Goal: Task Accomplishment & Management: Complete application form

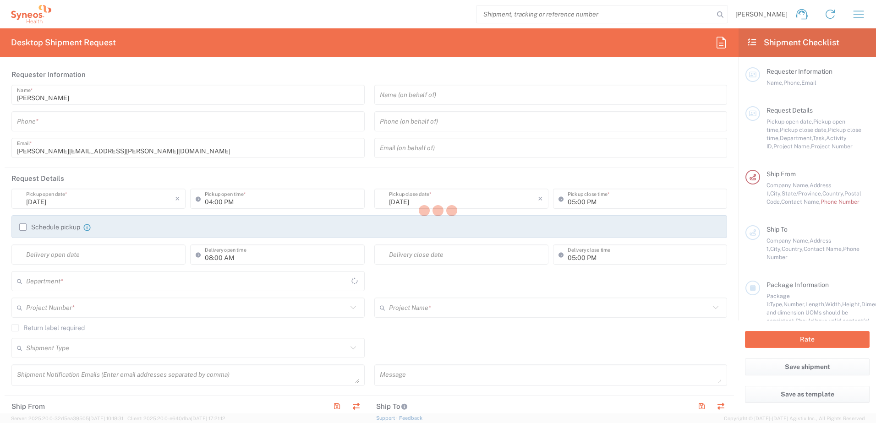
type input "[US_STATE]"
type input "8130"
type input "[GEOGRAPHIC_DATA]"
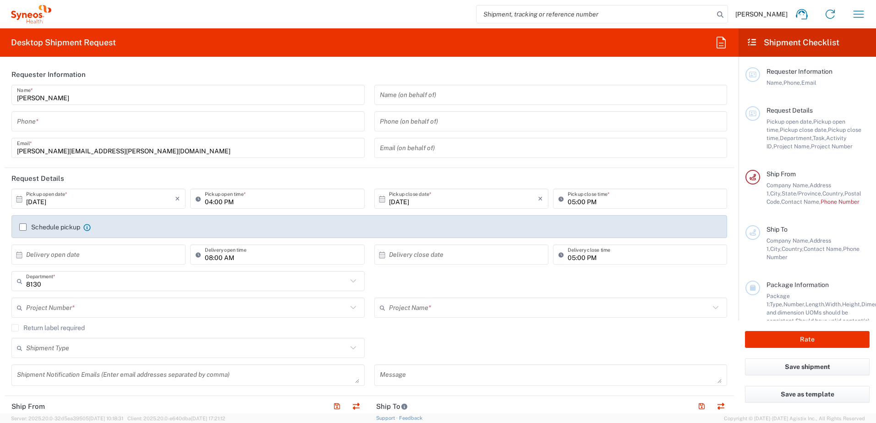
type input "Syneos Health, LLC-[GEOGRAPHIC_DATA] [GEOGRAPHIC_DATA] [GEOGRAPHIC_DATA]"
click at [151, 201] on input "[DATE]" at bounding box center [100, 199] width 149 height 16
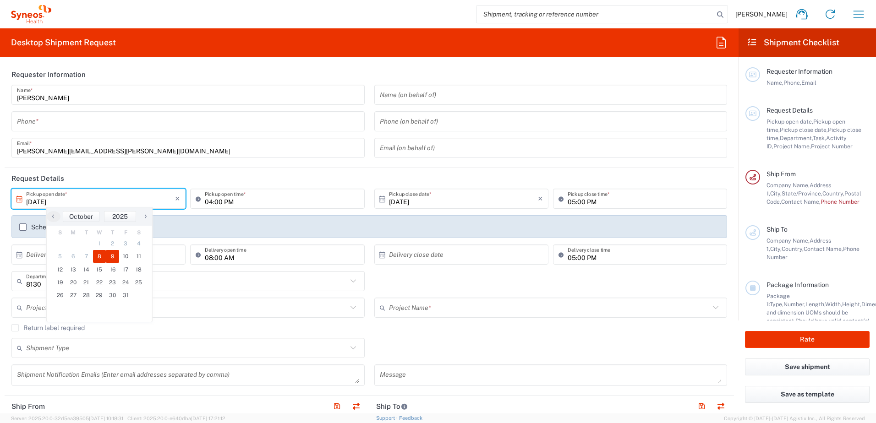
click at [114, 259] on span "9" at bounding box center [112, 256] width 13 height 13
type input "[DATE]"
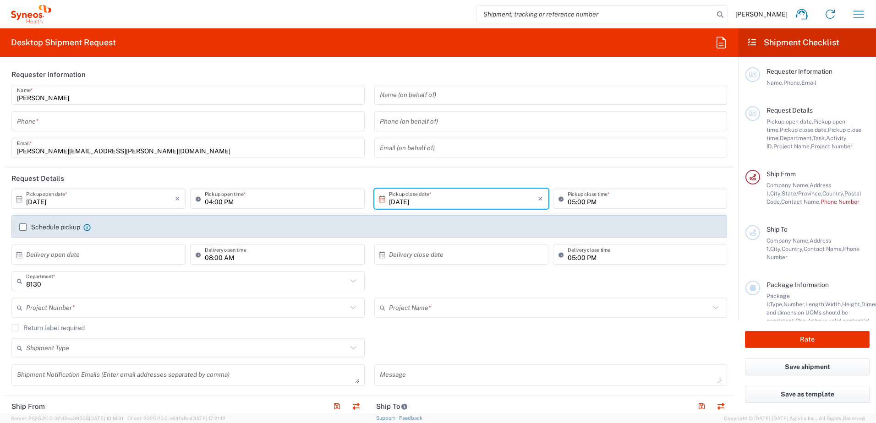
click at [55, 201] on input "[DATE]" at bounding box center [100, 199] width 149 height 16
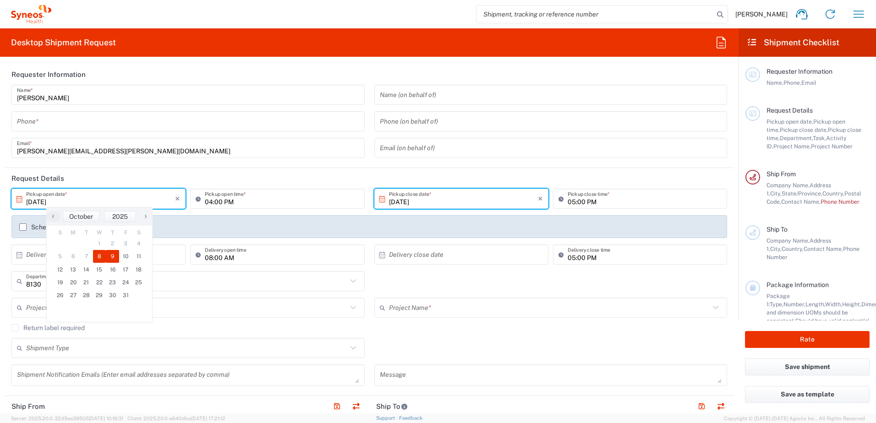
click at [95, 259] on span "8" at bounding box center [99, 256] width 13 height 13
type input "[DATE]"
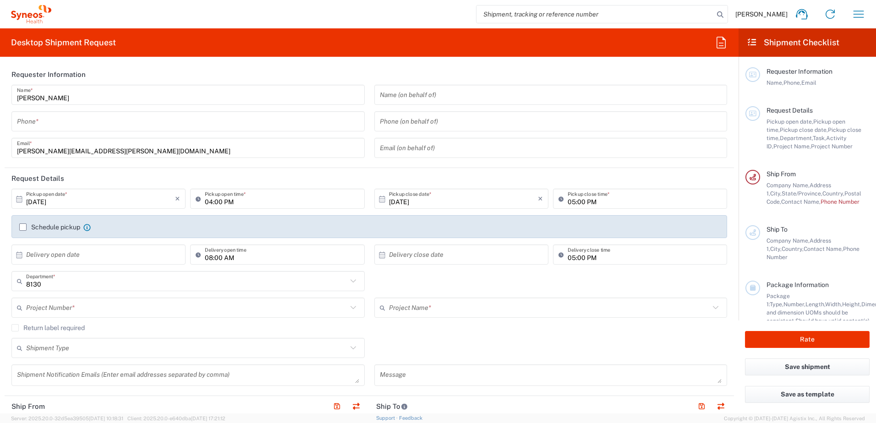
click at [97, 312] on input "text" at bounding box center [186, 308] width 321 height 16
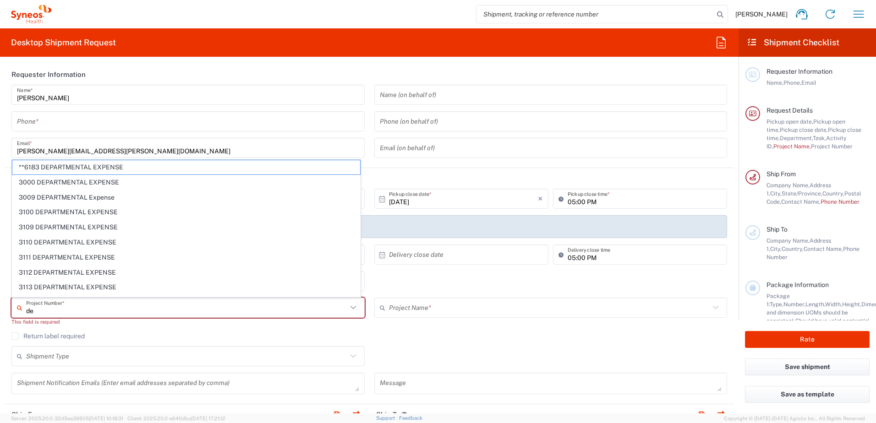
type input "d"
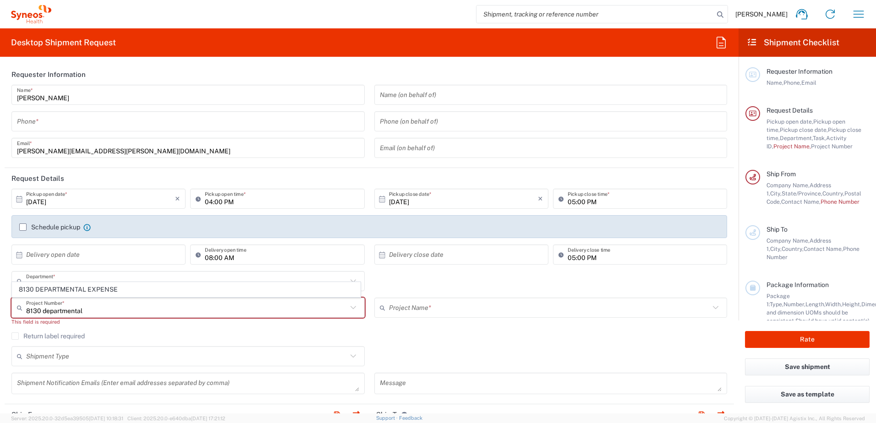
click at [93, 291] on span "8130 DEPARTMENTAL EXPENSE" at bounding box center [186, 290] width 348 height 14
type input "8130 DEPARTMENTAL EXPENSE"
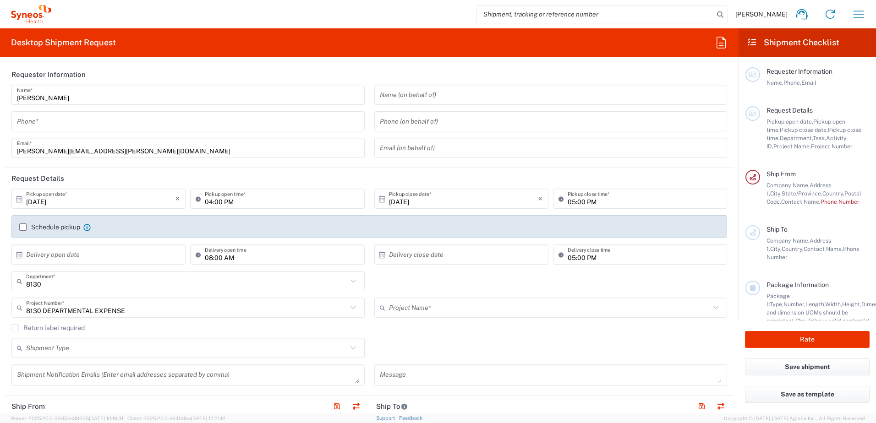
type input "8130 DEPARTMENTAL EXPENSE"
click at [195, 120] on input "tel" at bounding box center [188, 122] width 342 height 16
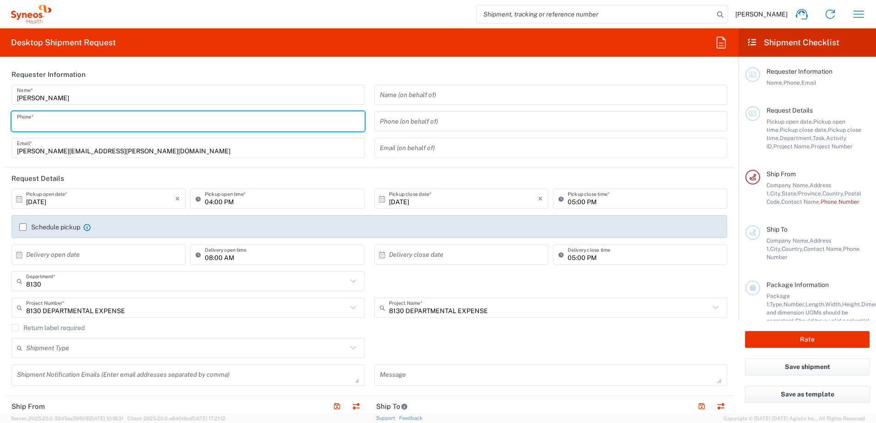
type input "9193684306"
type input "Syneos Health"
type input "[STREET_ADDRESS]"
type input "[GEOGRAPHIC_DATA]"
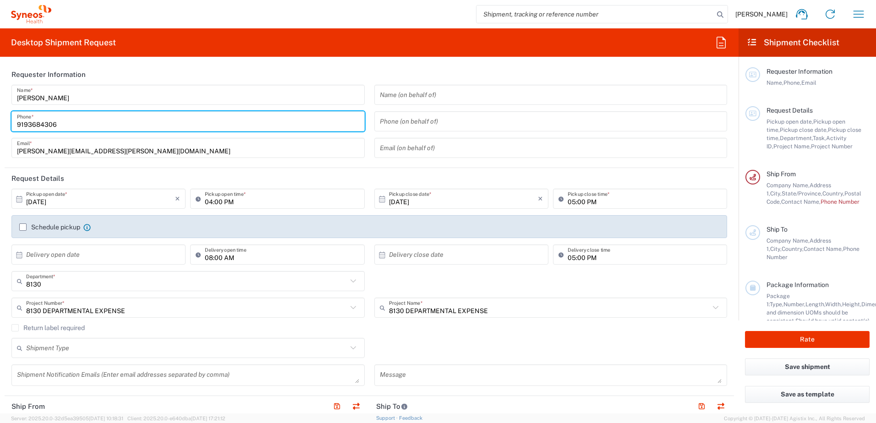
type input "[US_STATE]"
type input "[GEOGRAPHIC_DATA]"
type input "04011"
type input "[PHONE_NUMBER]"
type input "[EMAIL_ADDRESS][PERSON_NAME][DOMAIN_NAME]"
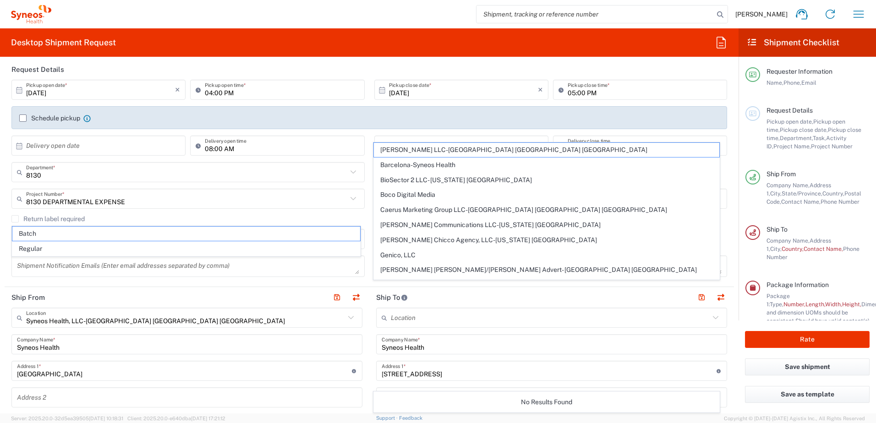
scroll to position [137, 0]
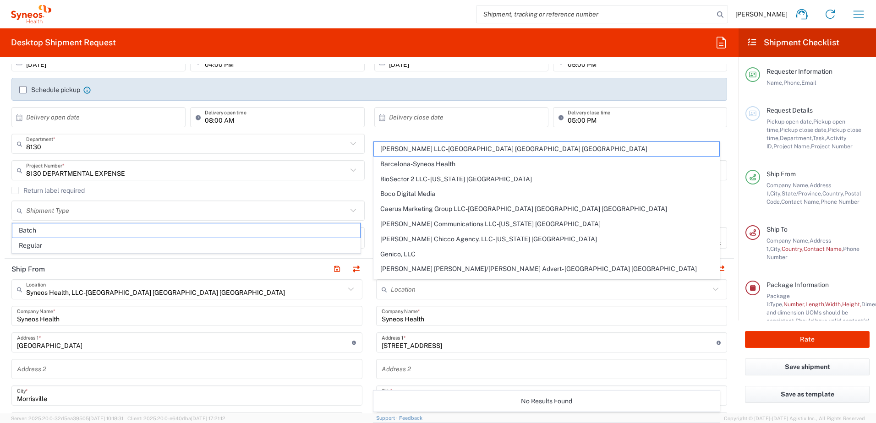
click at [135, 264] on header "Ship From" at bounding box center [187, 269] width 365 height 21
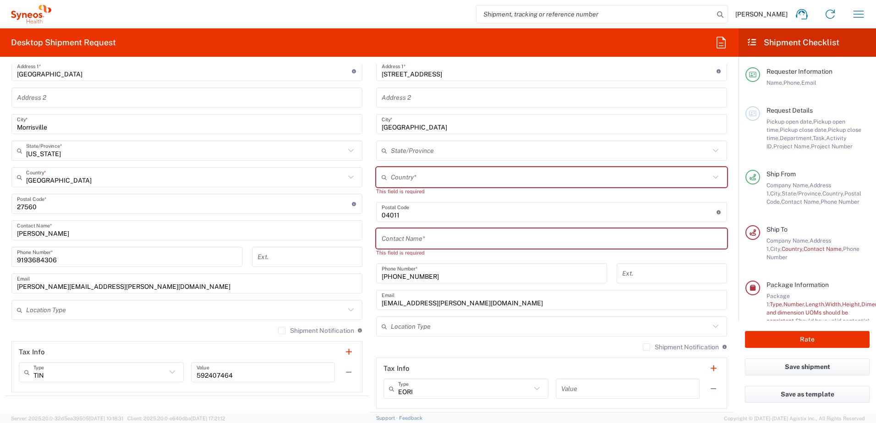
scroll to position [412, 0]
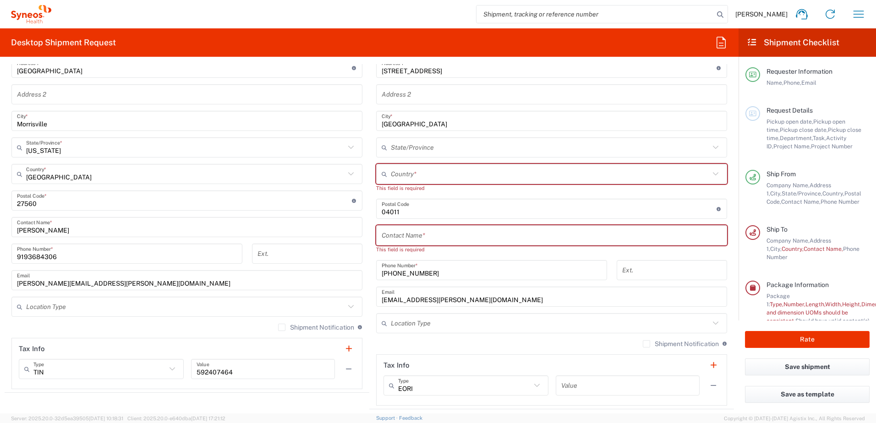
click at [117, 311] on input "text" at bounding box center [185, 307] width 319 height 16
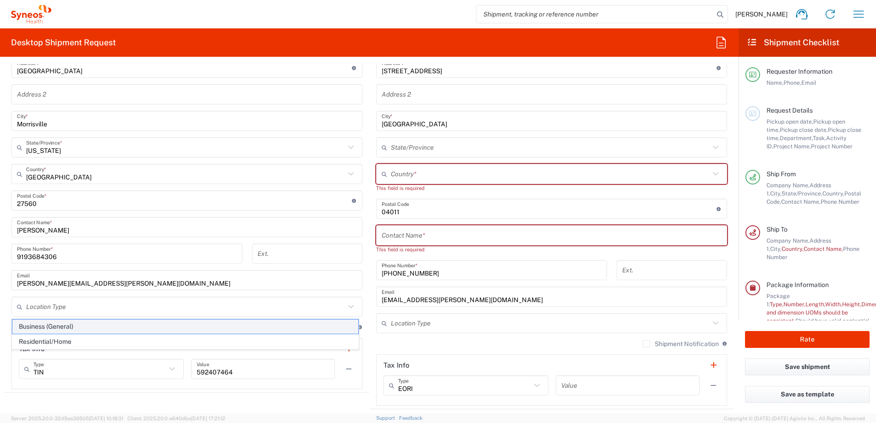
click at [94, 326] on span "Business (General)" at bounding box center [185, 327] width 346 height 14
type input "Business (General)"
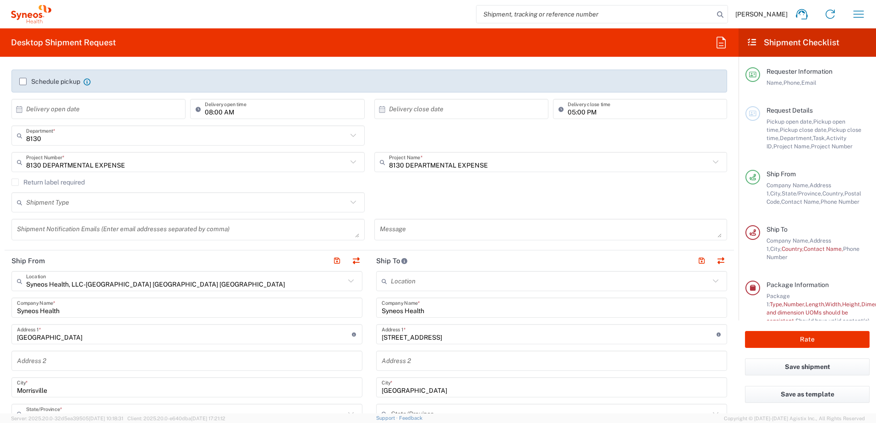
scroll to position [137, 0]
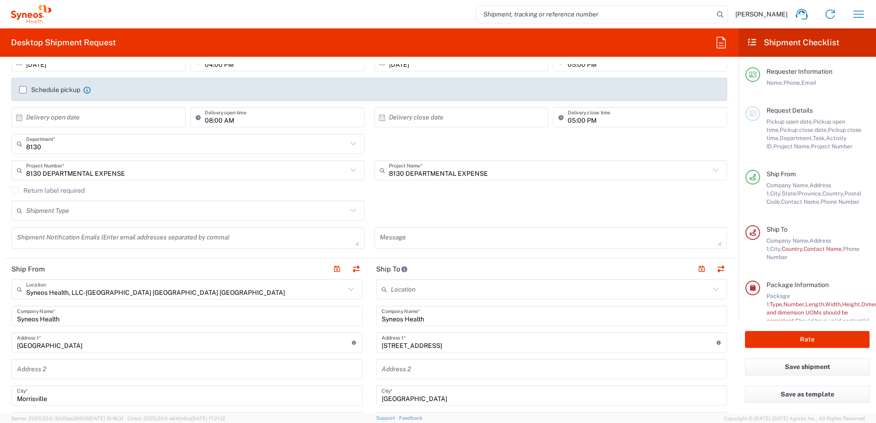
click at [441, 287] on input "text" at bounding box center [550, 290] width 319 height 16
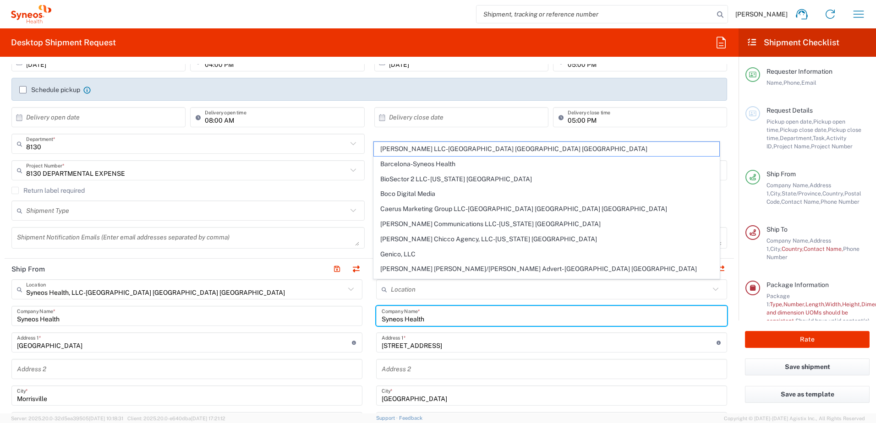
click at [424, 321] on input "Syneos Health" at bounding box center [552, 316] width 340 height 16
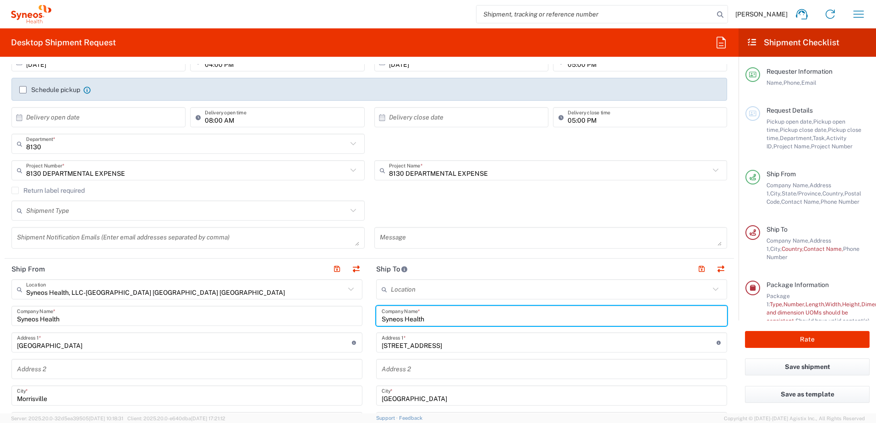
drag, startPoint x: 434, startPoint y: 322, endPoint x: 368, endPoint y: 315, distance: 66.8
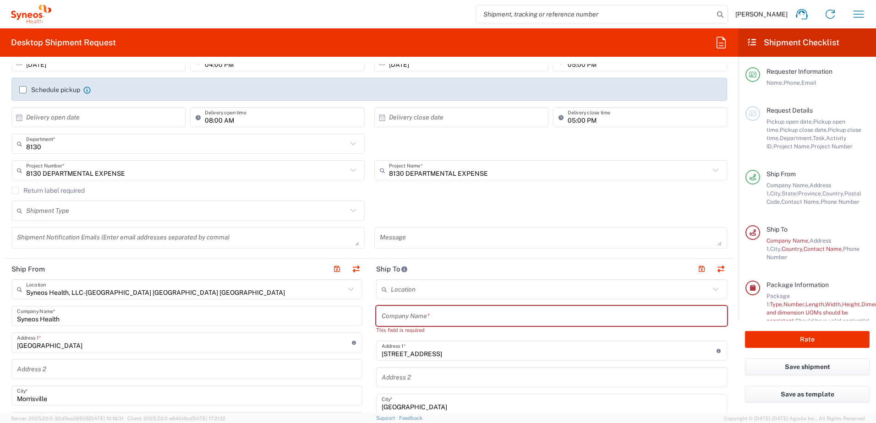
click at [423, 315] on input "text" at bounding box center [552, 316] width 340 height 16
paste input "[GEOGRAPHIC_DATA]"
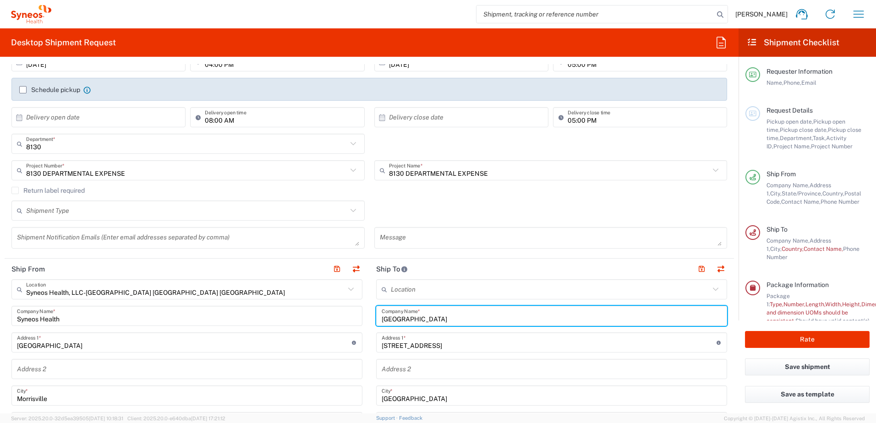
type input "[GEOGRAPHIC_DATA]"
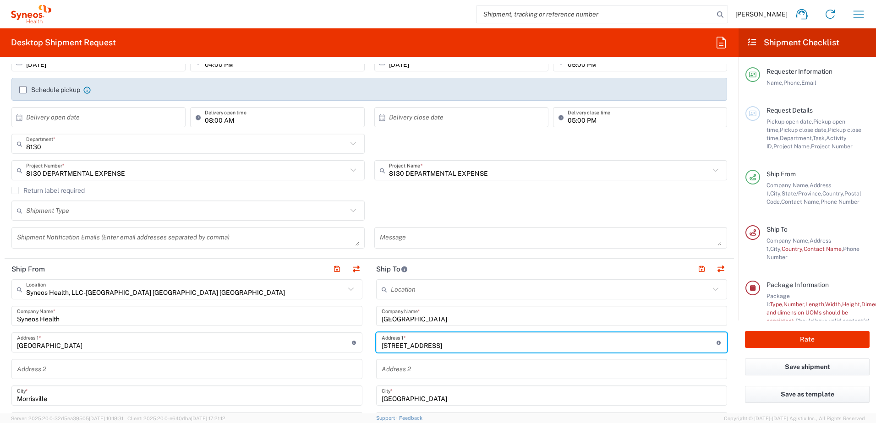
drag, startPoint x: 432, startPoint y: 345, endPoint x: 355, endPoint y: 345, distance: 77.0
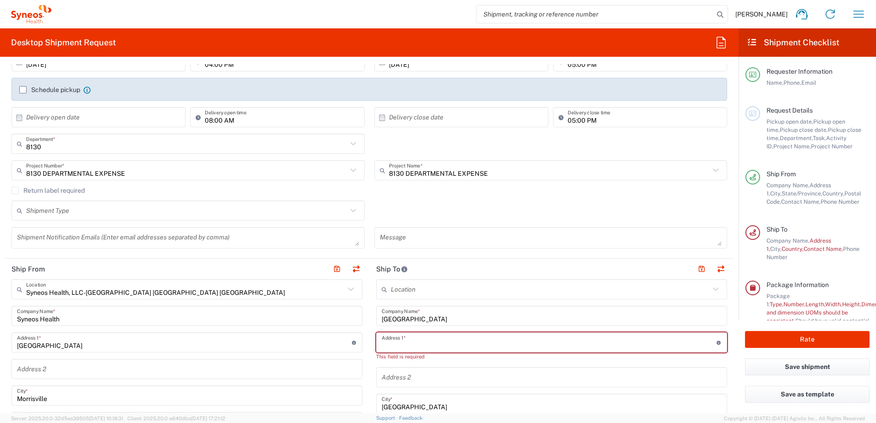
click at [416, 346] on input "text" at bounding box center [549, 343] width 335 height 16
paste input "[STREET_ADDRESS]"
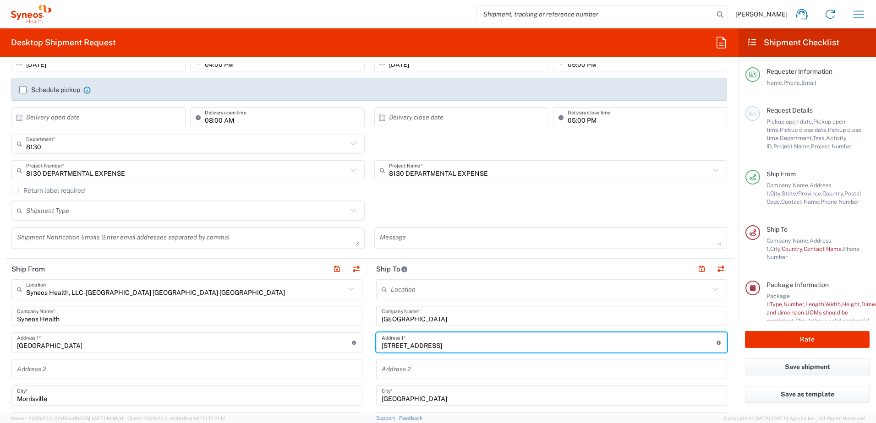
type input "[STREET_ADDRESS]"
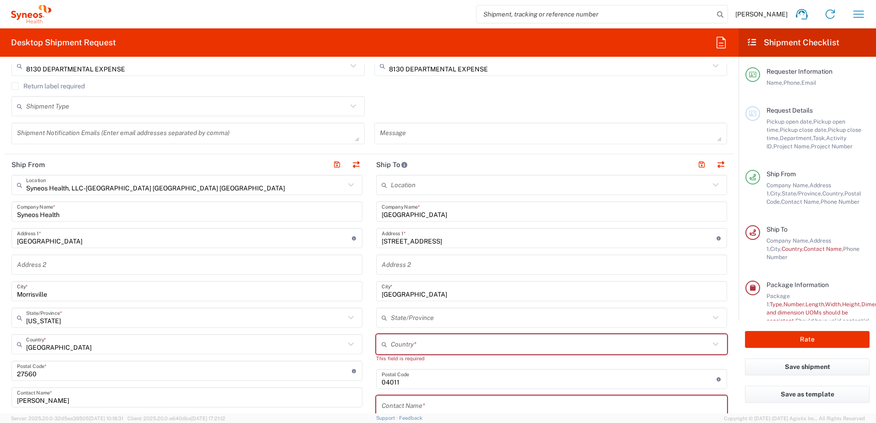
scroll to position [275, 0]
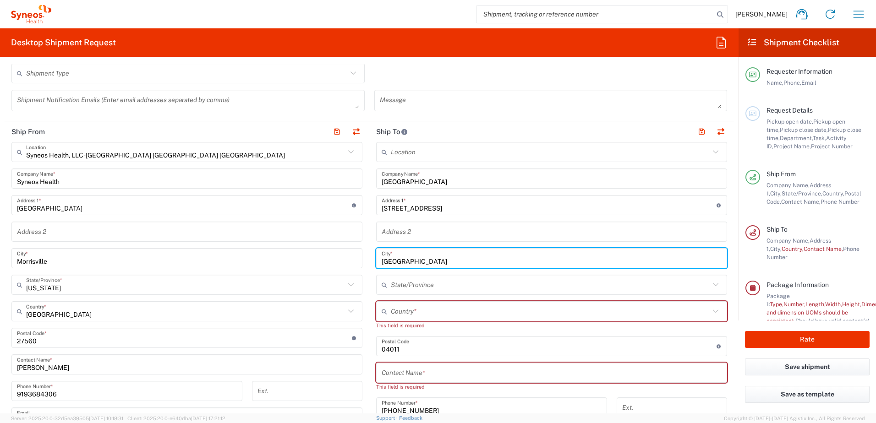
drag, startPoint x: 429, startPoint y: 258, endPoint x: 357, endPoint y: 256, distance: 72.4
click at [357, 256] on div "Ship From Syneos Health, LLC-[GEOGRAPHIC_DATA] [GEOGRAPHIC_DATA] [GEOGRAPHIC_DA…" at bounding box center [369, 334] width 729 height 426
type input "[GEOGRAPHIC_DATA]"
click at [407, 282] on input "text" at bounding box center [550, 285] width 319 height 16
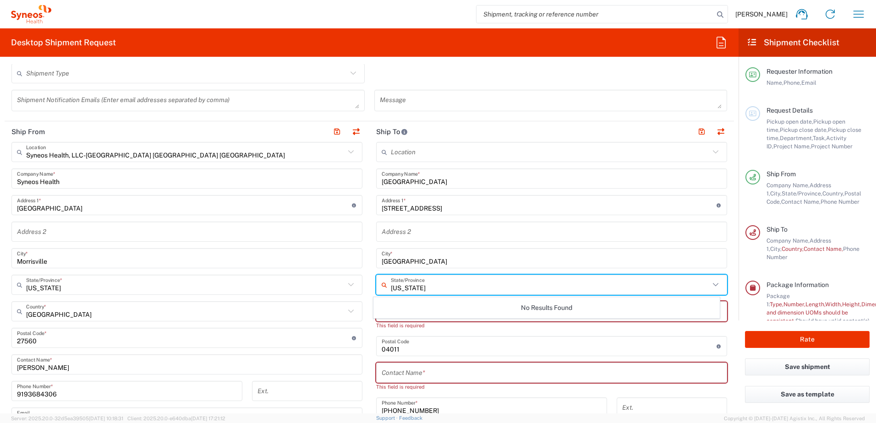
type input "[US_STATE]"
click at [607, 333] on div "Location [PERSON_NAME] LLC-[GEOGRAPHIC_DATA] [GEOGRAPHIC_DATA] [GEOGRAPHIC_DATA…" at bounding box center [551, 342] width 351 height 401
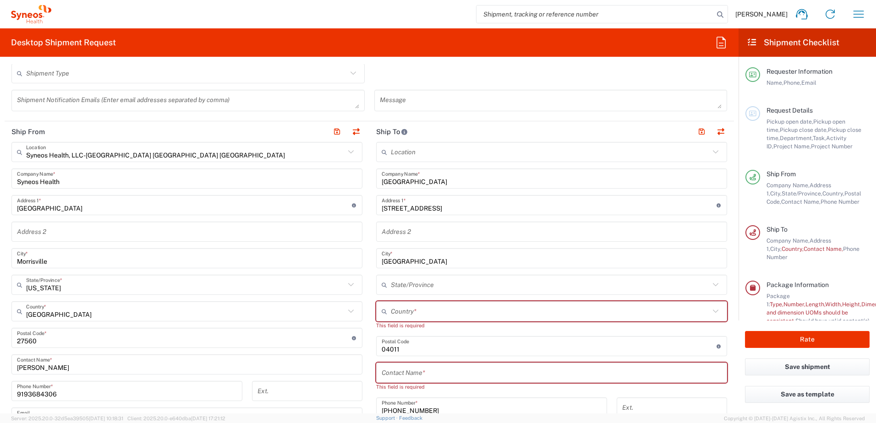
drag, startPoint x: 493, startPoint y: 349, endPoint x: 481, endPoint y: 349, distance: 11.9
click at [492, 349] on input "undefined" at bounding box center [549, 347] width 335 height 16
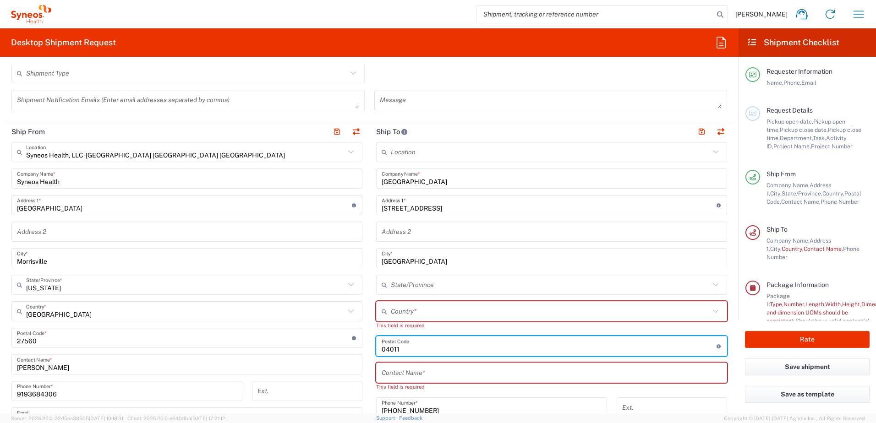
drag, startPoint x: 387, startPoint y: 347, endPoint x: 372, endPoint y: 347, distance: 15.1
click at [372, 347] on main "Location [PERSON_NAME] LLC-[GEOGRAPHIC_DATA] [GEOGRAPHIC_DATA] [GEOGRAPHIC_DATA…" at bounding box center [551, 342] width 365 height 401
click at [434, 407] on input "[PHONE_NUMBER]" at bounding box center [492, 408] width 220 height 16
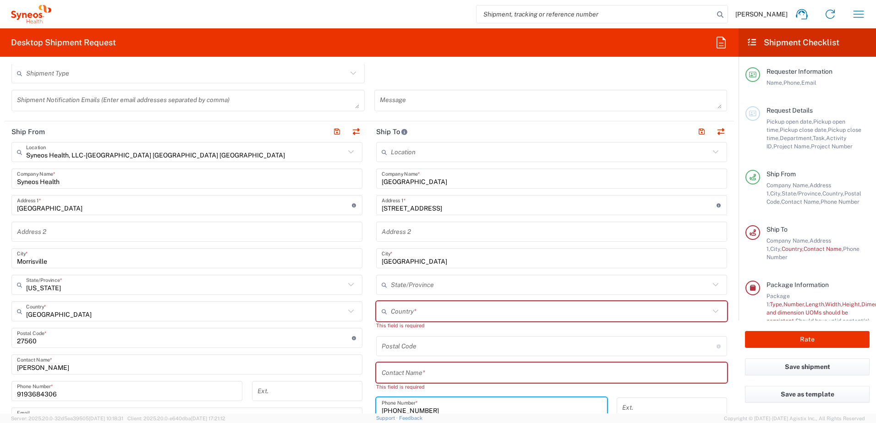
scroll to position [328, 0]
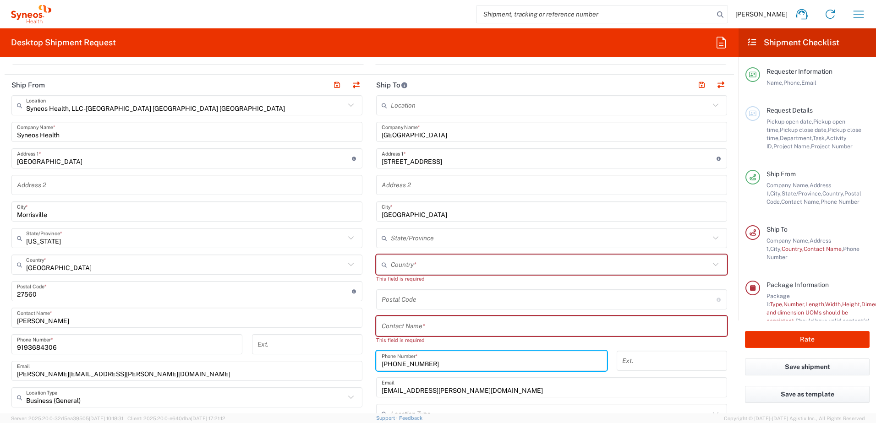
drag, startPoint x: 439, startPoint y: 409, endPoint x: 360, endPoint y: 408, distance: 78.8
click at [360, 408] on div "Ship From Syneos Health, LLC-[GEOGRAPHIC_DATA] [GEOGRAPHIC_DATA] [GEOGRAPHIC_DA…" at bounding box center [369, 288] width 729 height 426
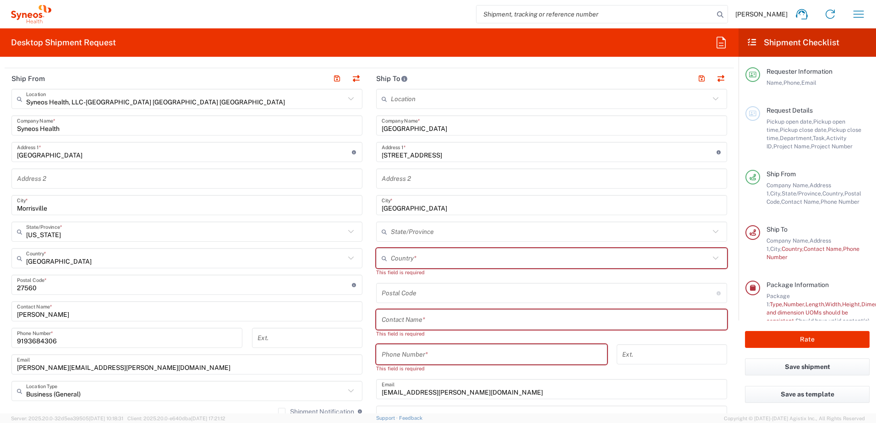
click at [437, 400] on div "Location [PERSON_NAME] LLC-[GEOGRAPHIC_DATA] [GEOGRAPHIC_DATA] [GEOGRAPHIC_DATA…" at bounding box center [551, 294] width 351 height 410
click at [438, 394] on input "[EMAIL_ADDRESS][PERSON_NAME][DOMAIN_NAME]" at bounding box center [552, 390] width 340 height 16
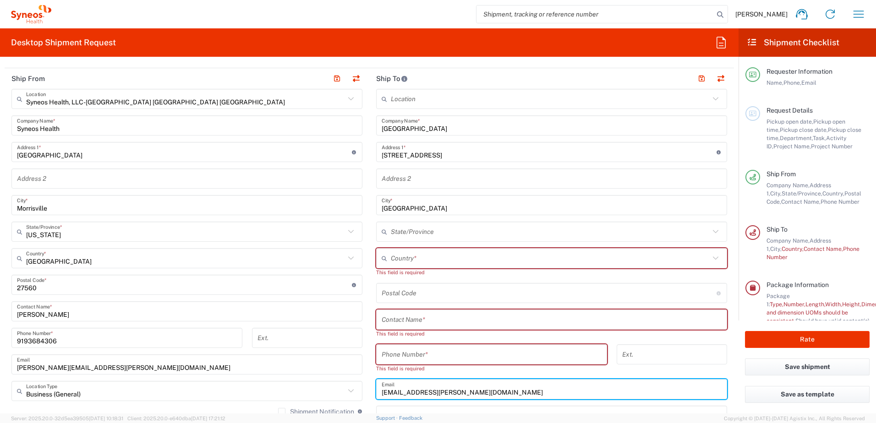
click at [438, 394] on input "[EMAIL_ADDRESS][PERSON_NAME][DOMAIN_NAME]" at bounding box center [552, 390] width 340 height 16
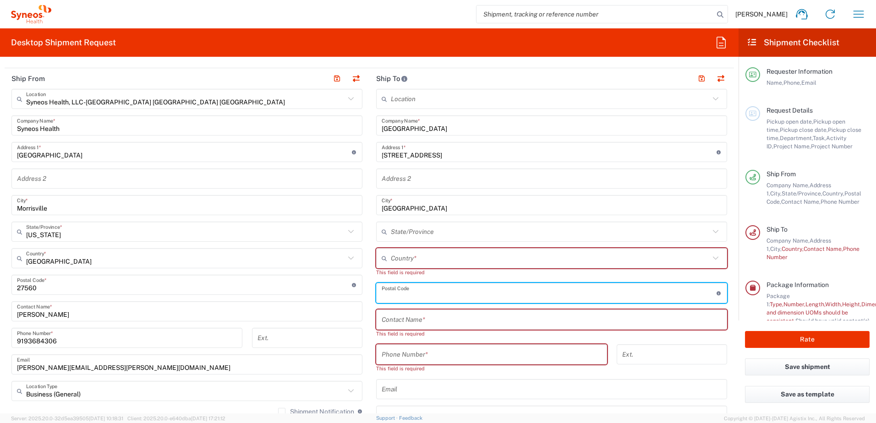
click at [412, 291] on input "undefined" at bounding box center [549, 293] width 335 height 16
paste input "02633"
type input "02633"
click at [594, 254] on input "text" at bounding box center [550, 259] width 319 height 16
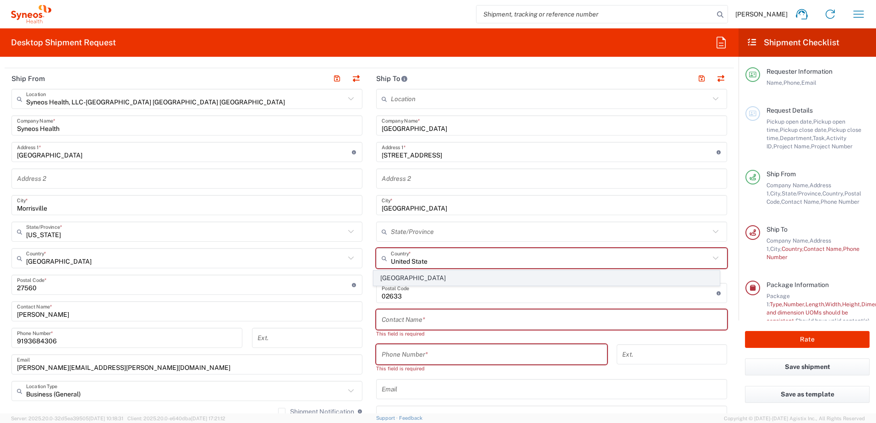
click at [403, 274] on span "[GEOGRAPHIC_DATA]" at bounding box center [547, 278] width 346 height 14
type input "[GEOGRAPHIC_DATA]"
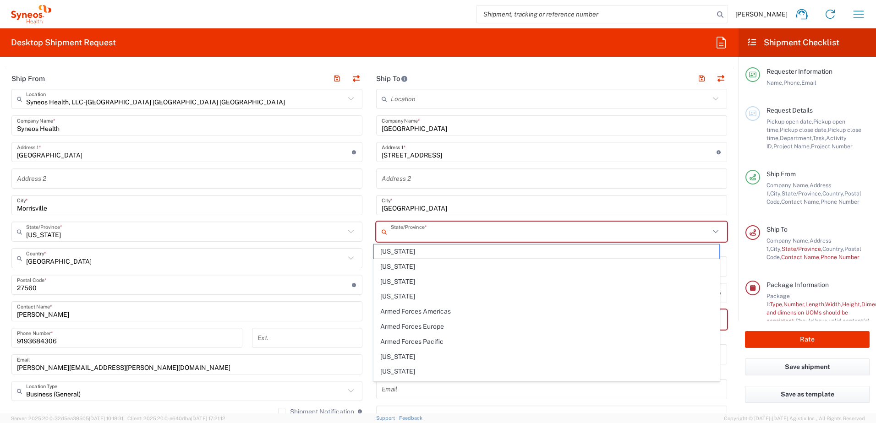
click at [403, 233] on input "text" at bounding box center [550, 232] width 319 height 16
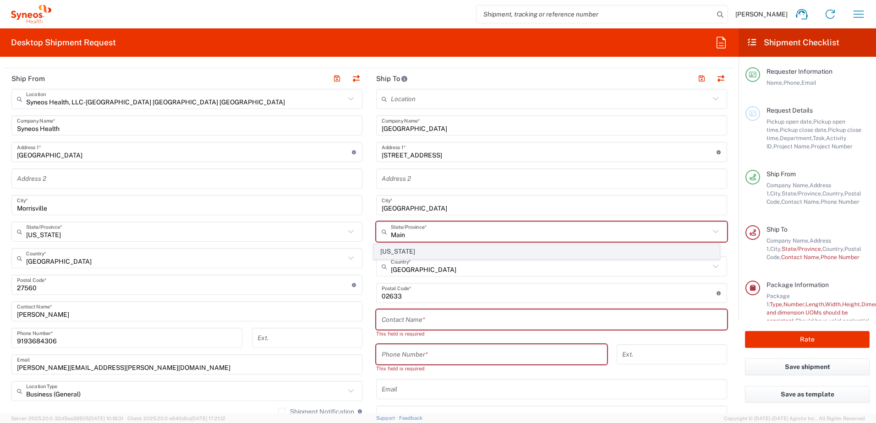
click at [403, 252] on span "[US_STATE]" at bounding box center [547, 252] width 346 height 14
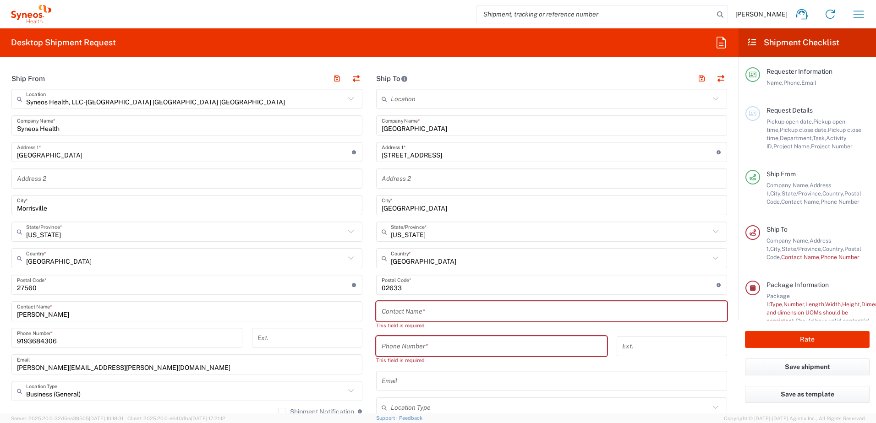
click at [420, 232] on input "[US_STATE]" at bounding box center [550, 232] width 319 height 16
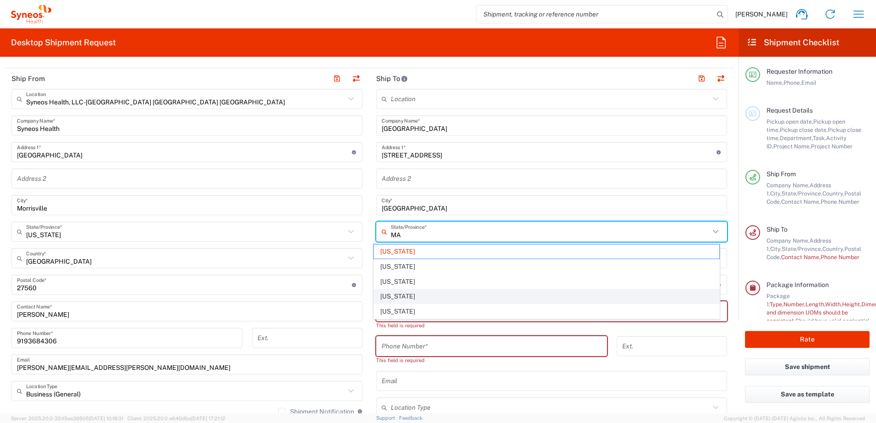
click at [386, 296] on span "[US_STATE]" at bounding box center [547, 297] width 346 height 14
type input "[US_STATE]"
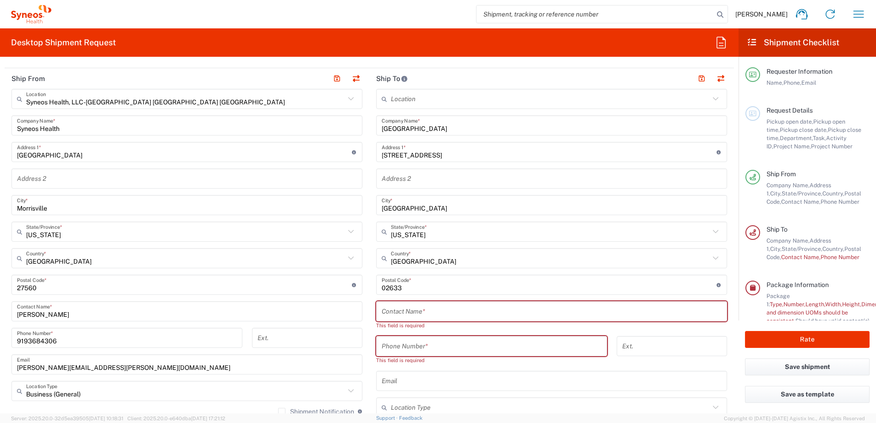
click at [412, 311] on input "text" at bounding box center [552, 312] width 340 height 16
click at [423, 310] on input "text" at bounding box center [552, 312] width 340 height 16
paste input "Syneos Health/ [PERSON_NAME] arriving 10/21"
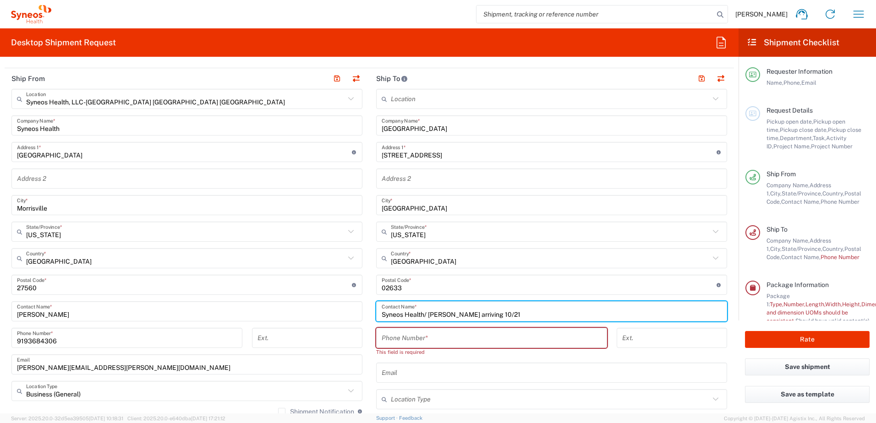
type input "Syneos Health/ [PERSON_NAME] arriving 10/21"
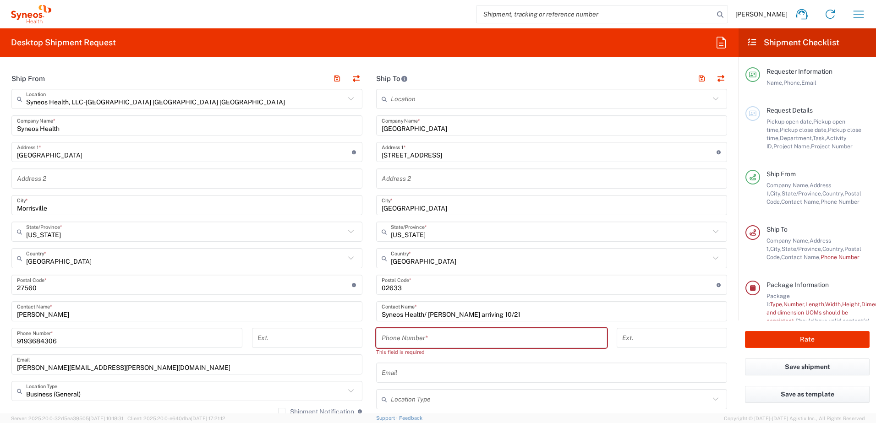
click at [442, 339] on input "tel" at bounding box center [492, 338] width 220 height 16
paste input "Syneos Health/ [PERSON_NAME] arriving 10/21"
drag, startPoint x: 514, startPoint y: 340, endPoint x: 391, endPoint y: 342, distance: 122.4
click at [391, 342] on input "Syneos Health/ [PERSON_NAME] arriving 10/21" at bounding box center [492, 338] width 220 height 16
type input "S"
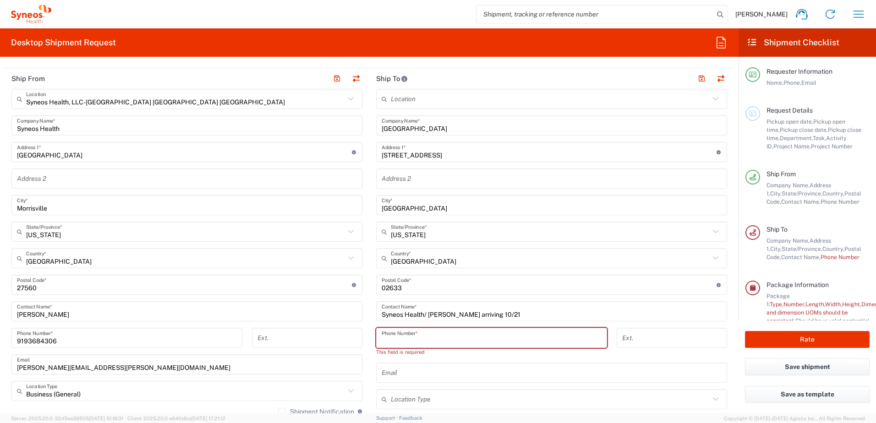
paste input "508) 945-0096"
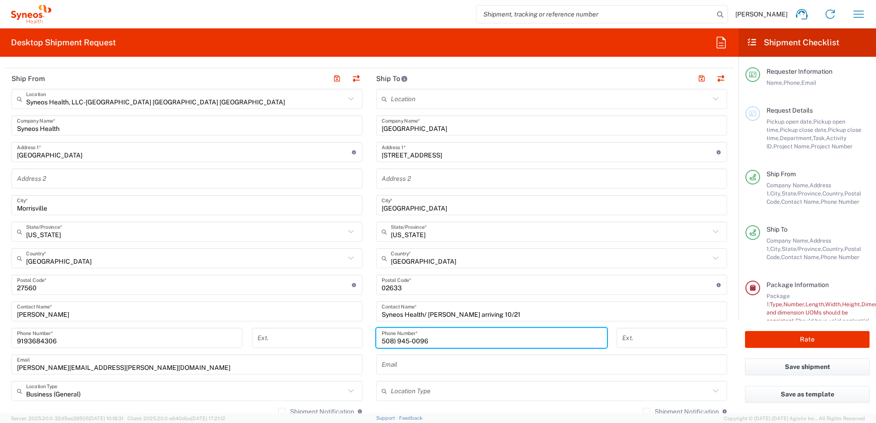
click at [391, 344] on input "508) 945-0096" at bounding box center [492, 338] width 220 height 16
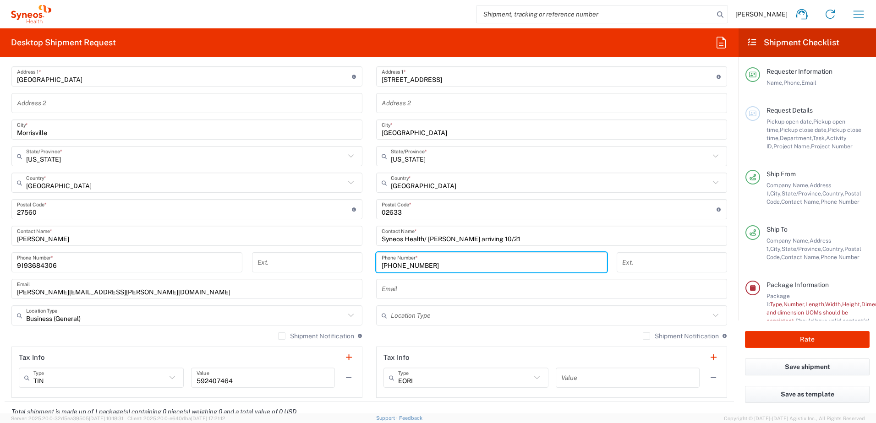
scroll to position [420, 0]
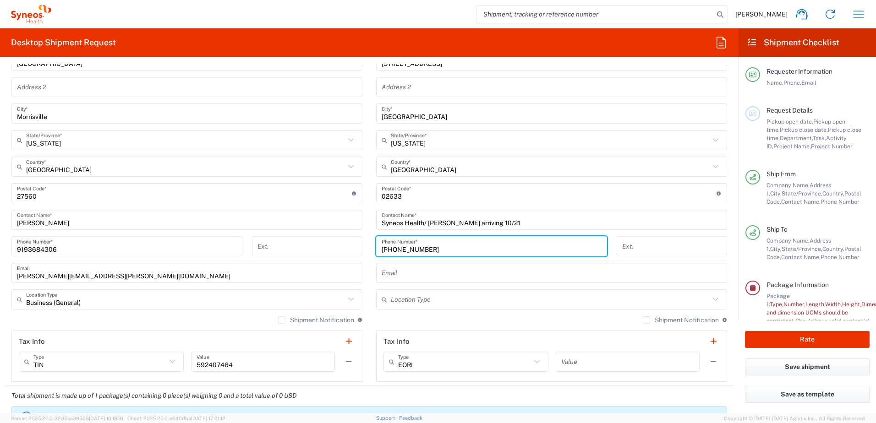
type input "[PHONE_NUMBER]"
click at [416, 299] on input "text" at bounding box center [550, 300] width 319 height 16
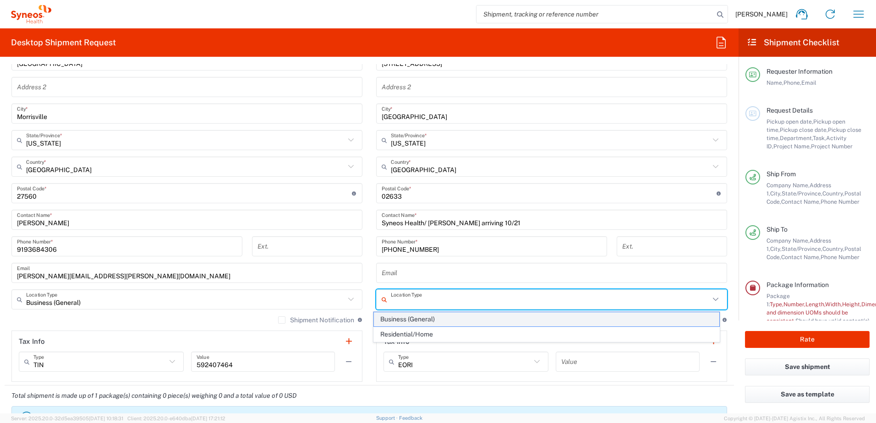
click at [411, 318] on span "Business (General)" at bounding box center [547, 320] width 346 height 14
type input "Business (General)"
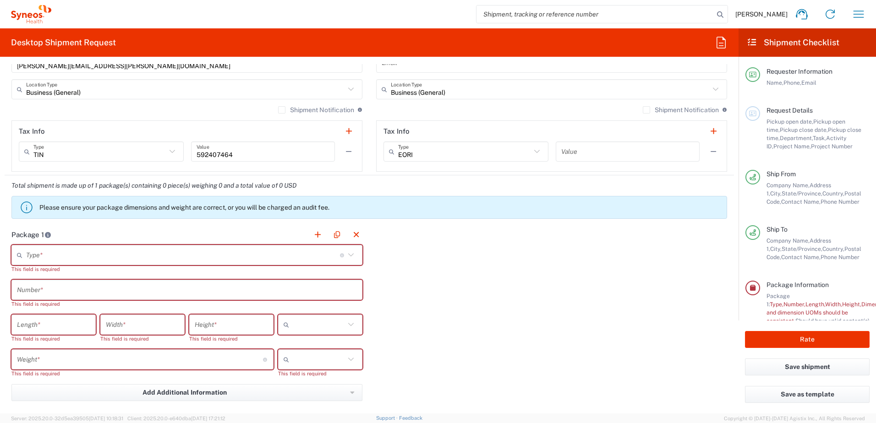
scroll to position [649, 0]
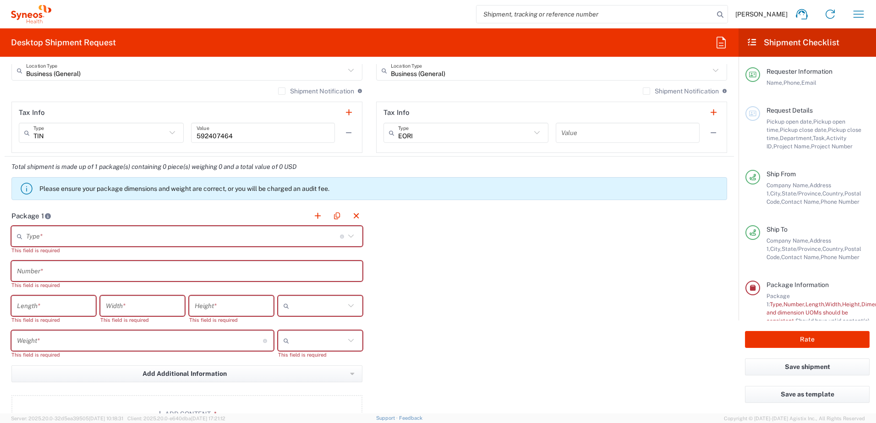
click at [104, 247] on div "This field is required" at bounding box center [186, 251] width 351 height 8
click at [98, 230] on input "text" at bounding box center [183, 237] width 314 height 16
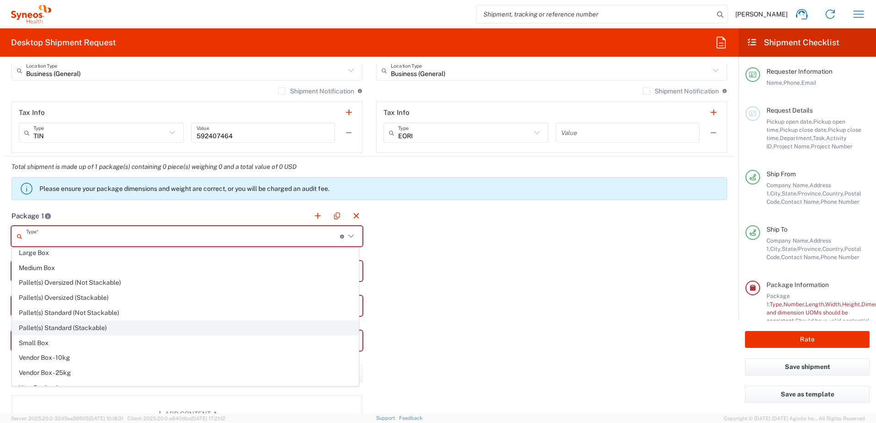
scroll to position [28, 0]
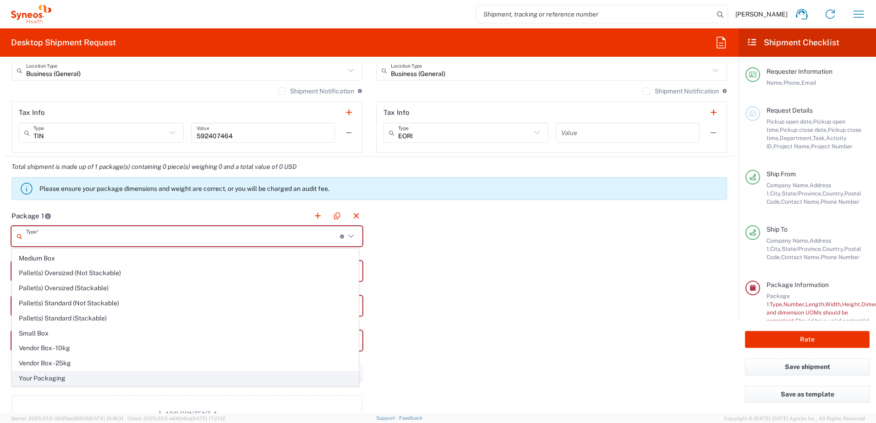
click at [53, 378] on span "Your Packaging" at bounding box center [185, 379] width 346 height 14
type input "Your Packaging"
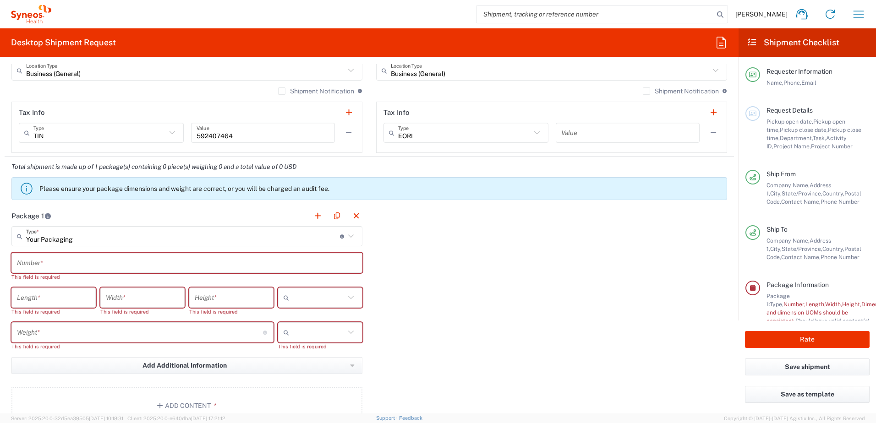
click at [48, 263] on input "text" at bounding box center [187, 263] width 340 height 16
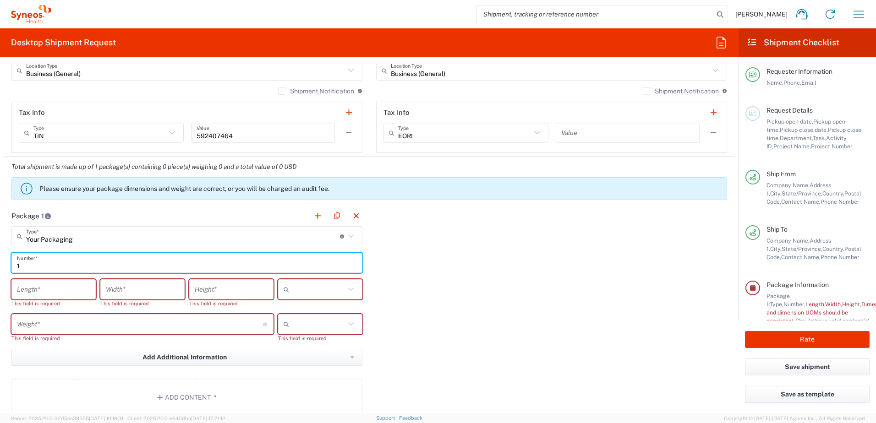
type input "1"
click at [43, 291] on input "number" at bounding box center [53, 290] width 73 height 16
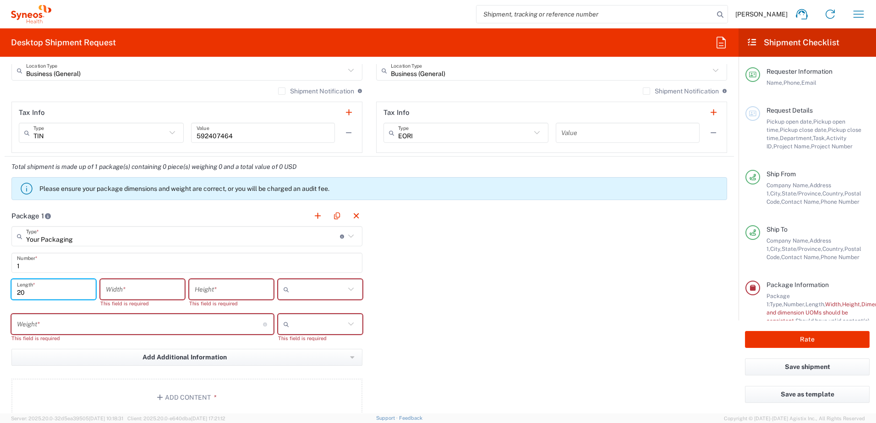
type input "20"
click at [128, 287] on input "number" at bounding box center [142, 290] width 73 height 16
type input "1"
type input "20"
click at [241, 288] on input "number" at bounding box center [231, 290] width 73 height 16
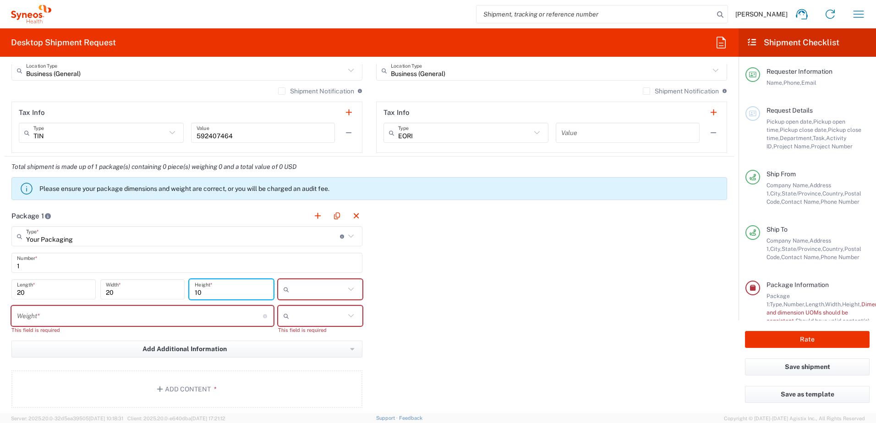
type input "10"
click at [324, 294] on input "text" at bounding box center [319, 289] width 52 height 15
click at [294, 338] on span "in" at bounding box center [317, 340] width 82 height 14
type input "in"
click at [191, 311] on input "number" at bounding box center [140, 316] width 246 height 16
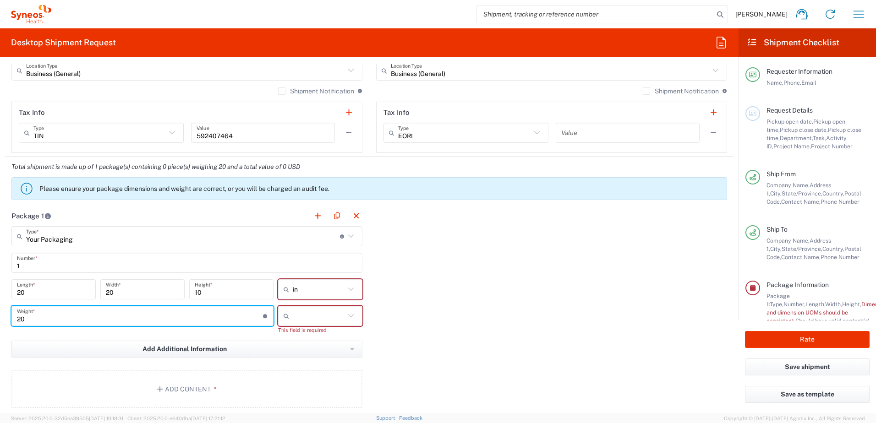
type input "20"
click at [313, 315] on input "text" at bounding box center [319, 316] width 52 height 15
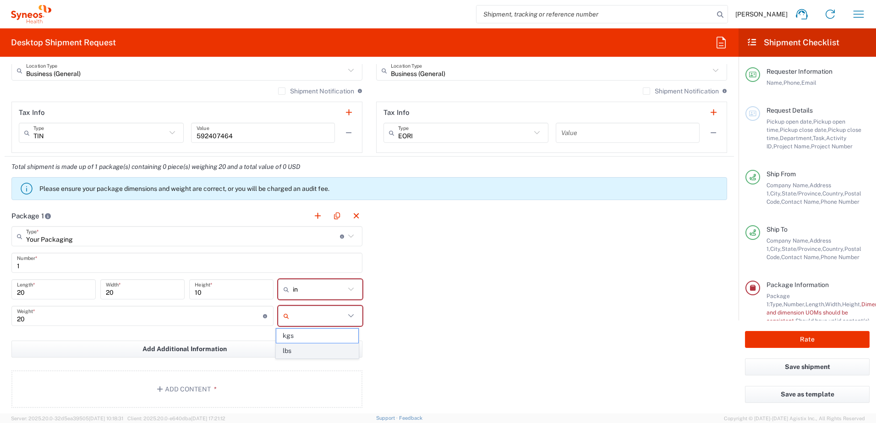
click at [292, 351] on span "lbs" at bounding box center [317, 351] width 82 height 14
type input "lbs"
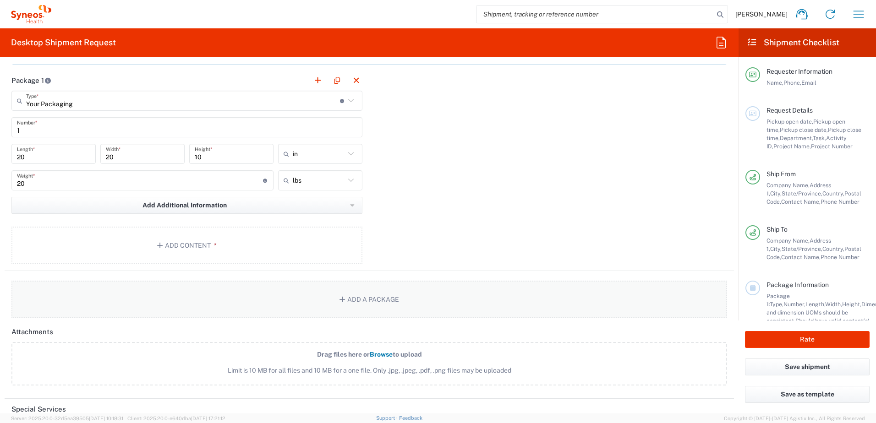
scroll to position [786, 0]
click at [161, 241] on icon "button" at bounding box center [161, 244] width 8 height 6
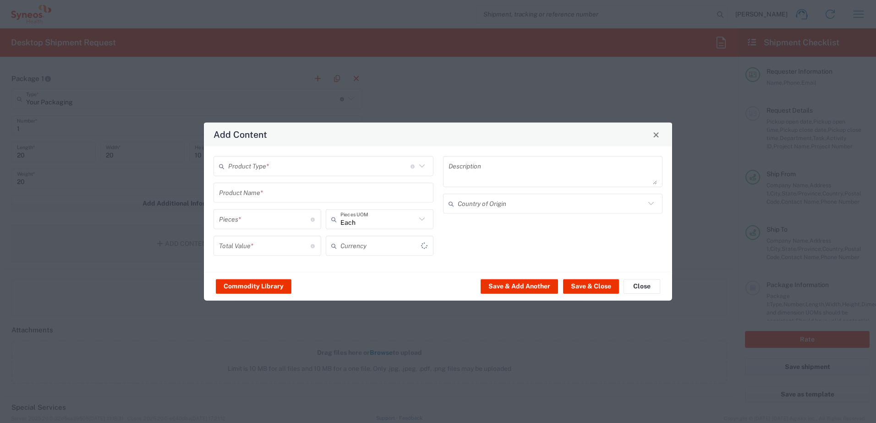
type input "US Dollar"
click at [253, 166] on input "text" at bounding box center [319, 166] width 182 height 16
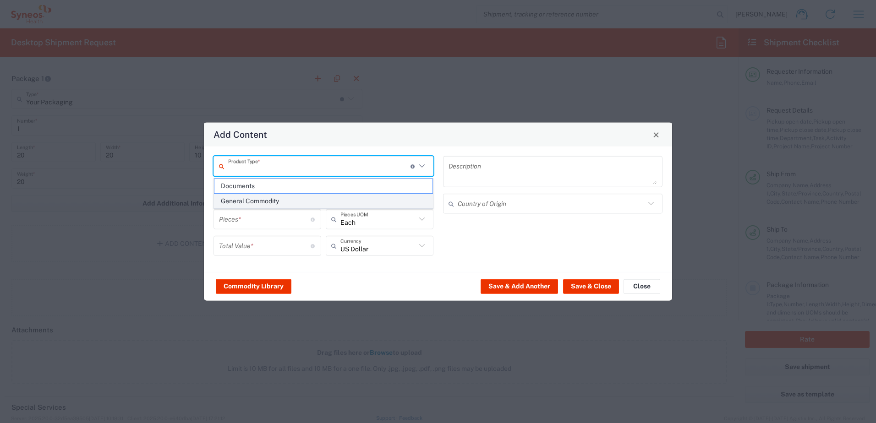
click at [253, 202] on span "General Commodity" at bounding box center [323, 201] width 218 height 14
type input "General Commodity"
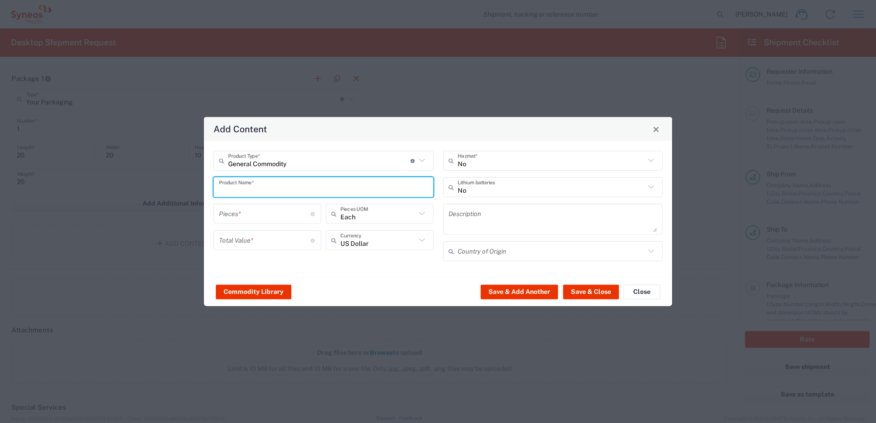
click at [252, 190] on input "text" at bounding box center [323, 187] width 209 height 16
type input "s"
type input "office supplies"
click at [288, 222] on div "Pieces * Number of pieces inside all the packages" at bounding box center [268, 214] width 108 height 20
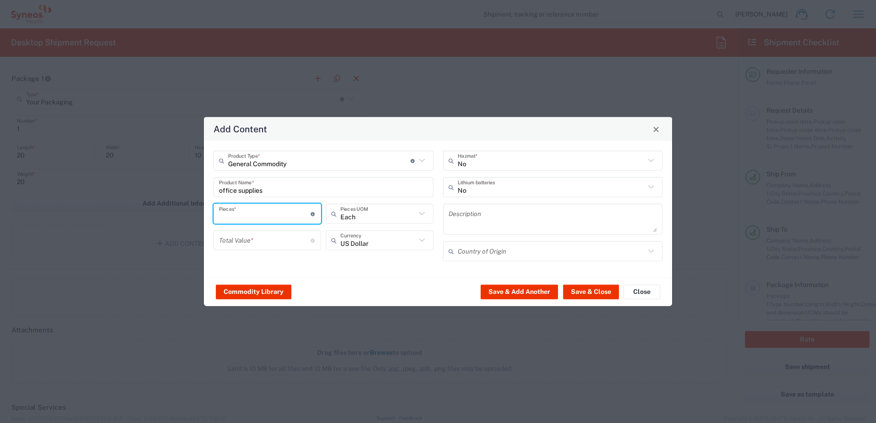
click at [275, 213] on input "number" at bounding box center [265, 214] width 92 height 16
type input "1"
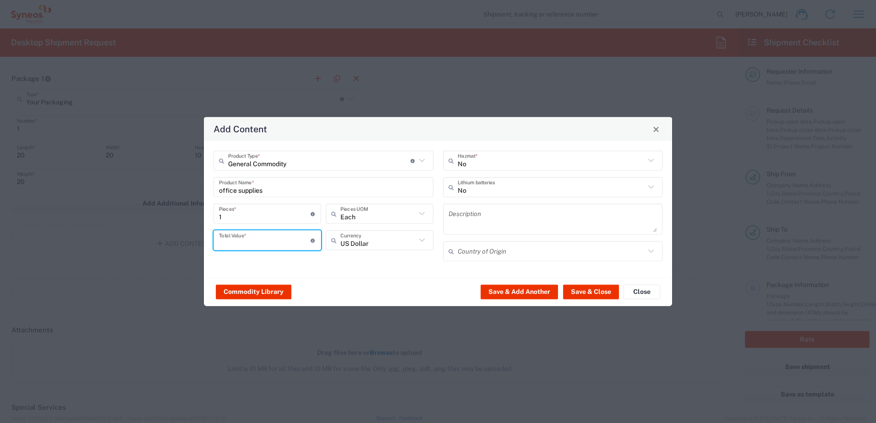
click at [264, 239] on input "number" at bounding box center [265, 240] width 92 height 16
click at [370, 262] on div "General Commodity Product Type * Document: Paper document generated internally …" at bounding box center [324, 209] width 230 height 117
drag, startPoint x: 236, startPoint y: 241, endPoint x: 222, endPoint y: 246, distance: 14.1
click at [222, 246] on input "100" at bounding box center [265, 240] width 92 height 16
type input "150"
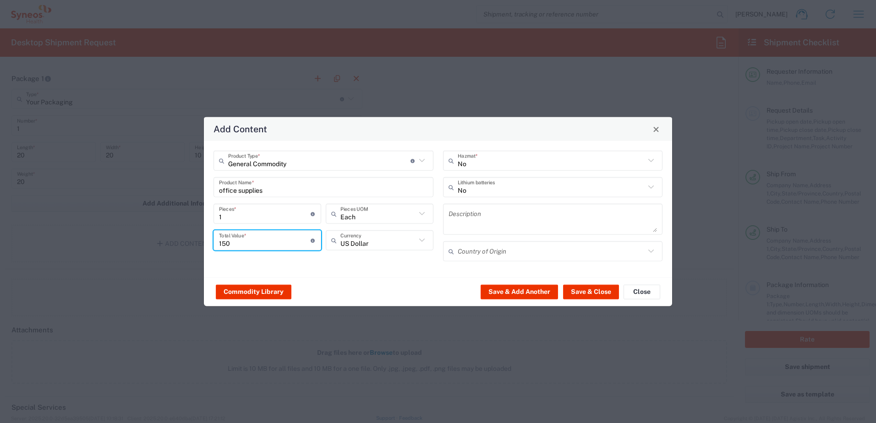
click at [392, 262] on div "General Commodity Product Type * Document: Paper document generated internally …" at bounding box center [324, 209] width 230 height 117
click at [580, 289] on button "Save & Close" at bounding box center [591, 292] width 56 height 15
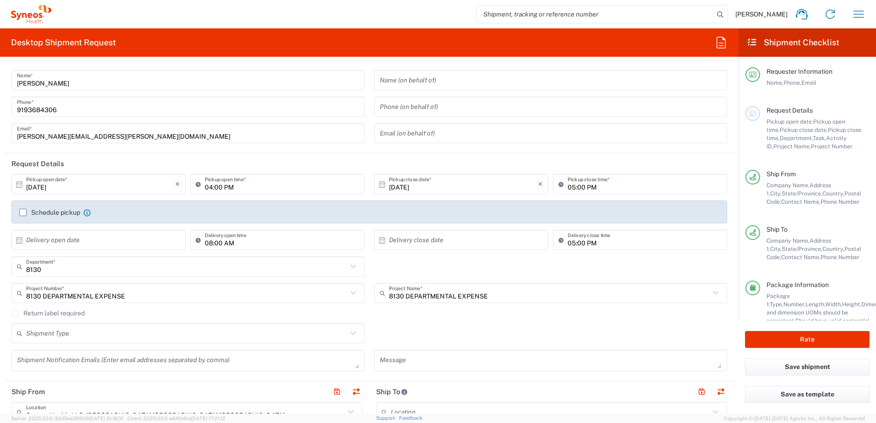
scroll to position [3, 0]
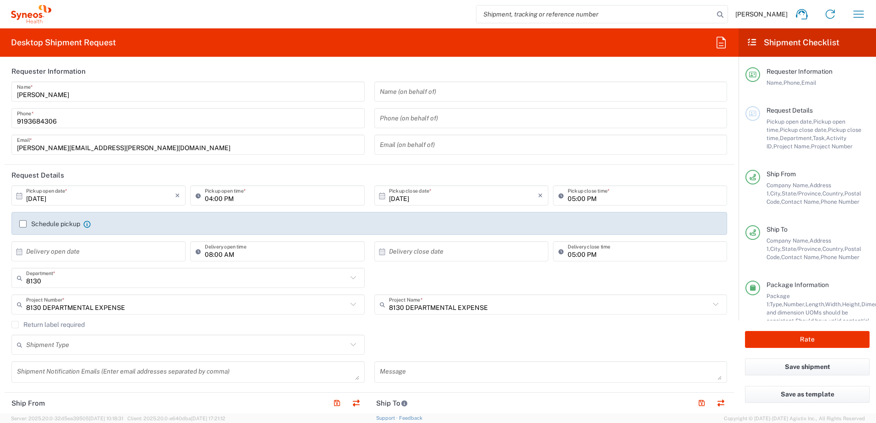
click at [15, 325] on label "Return label required" at bounding box center [47, 324] width 73 height 7
click at [15, 325] on input "Return label required" at bounding box center [15, 325] width 0 height 0
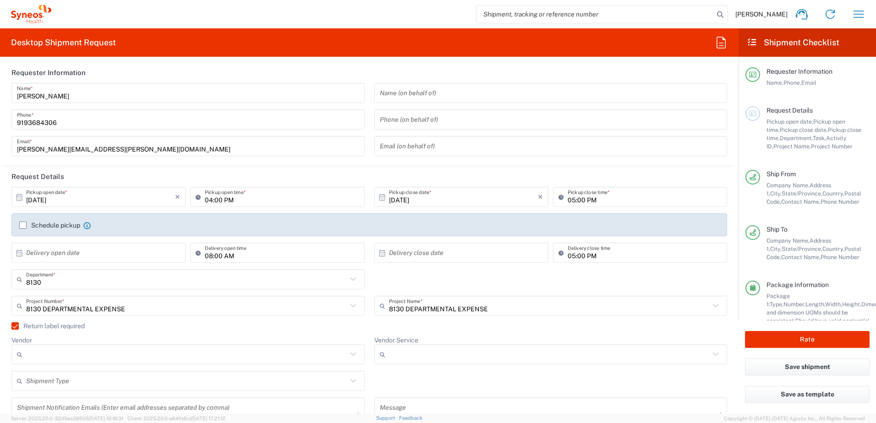
scroll to position [0, 0]
click at [815, 344] on button "Rate" at bounding box center [807, 339] width 125 height 17
type input "8130 DEPARTMENTAL EXPENSE"
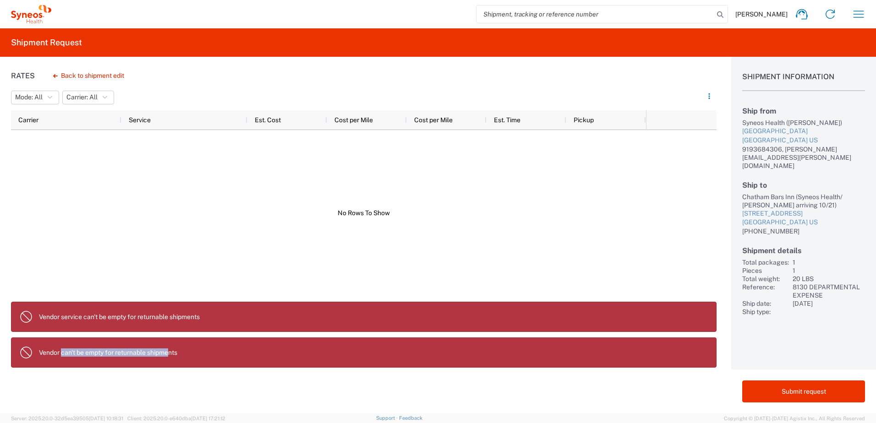
drag, startPoint x: 63, startPoint y: 353, endPoint x: 170, endPoint y: 356, distance: 107.3
click at [170, 356] on p "Vendor can't be empty for returnable shipments" at bounding box center [374, 353] width 670 height 8
drag, startPoint x: 170, startPoint y: 356, endPoint x: 199, endPoint y: 356, distance: 28.4
click at [199, 356] on p "Vendor can't be empty for returnable shipments" at bounding box center [374, 353] width 670 height 8
click at [65, 73] on button "Back to shipment edit" at bounding box center [89, 76] width 86 height 16
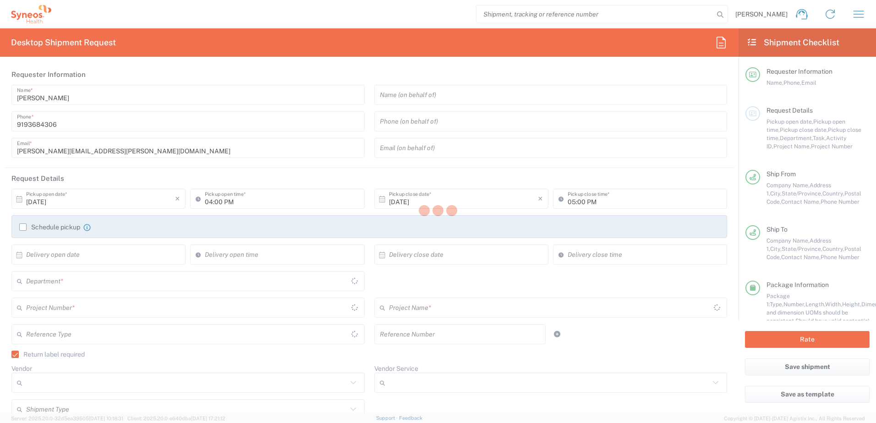
type input "8130 DEPARTMENTAL EXPENSE"
type input "[US_STATE]"
type input "Your Packaging"
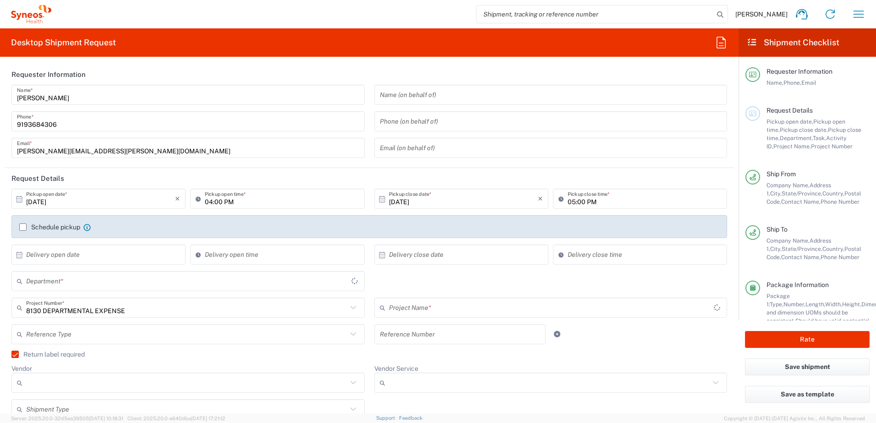
type input "8130 DEPARTMENTAL EXPENSE"
type input "8130"
click at [15, 355] on label "Return label required" at bounding box center [47, 354] width 73 height 7
click at [11, 355] on input "Return label required" at bounding box center [11, 355] width 0 height 0
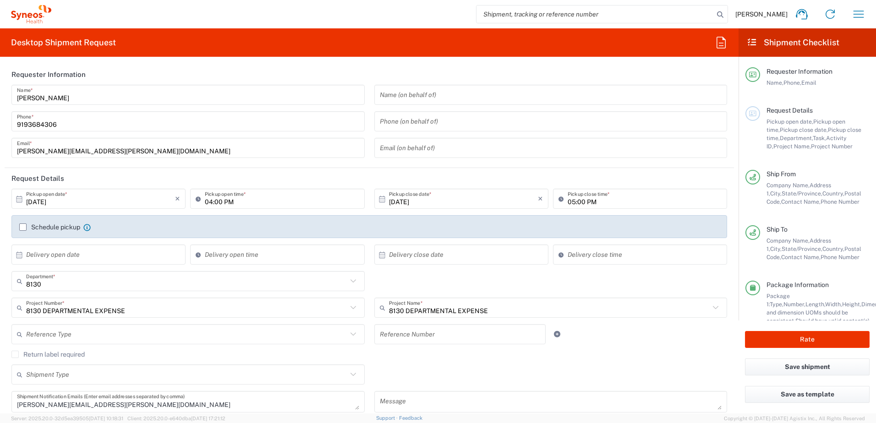
click at [13, 354] on label "Return label required" at bounding box center [47, 354] width 73 height 7
click at [15, 355] on input "Return label required" at bounding box center [15, 355] width 0 height 0
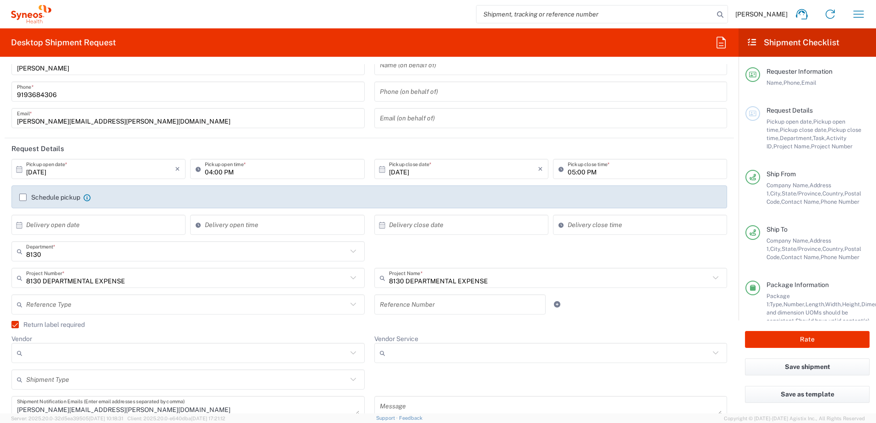
scroll to position [46, 0]
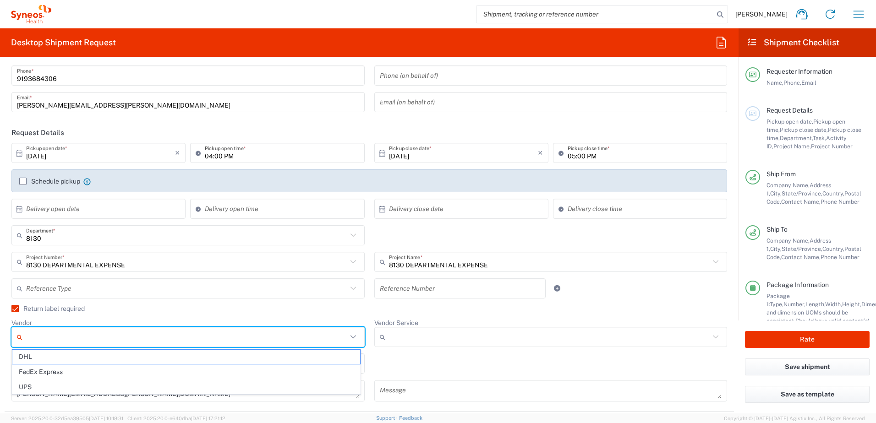
click at [41, 341] on input "Vendor" at bounding box center [186, 337] width 321 height 15
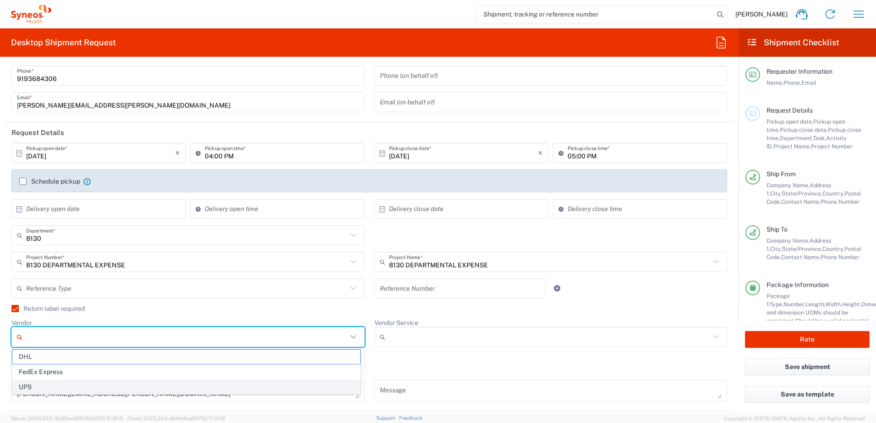
click at [30, 384] on span "UPS" at bounding box center [186, 387] width 348 height 14
type input "UPS"
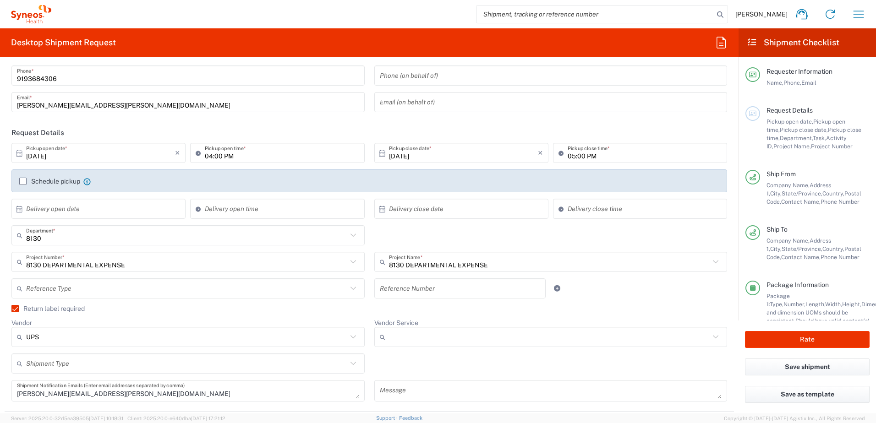
click at [444, 335] on input "Vendor Service" at bounding box center [549, 337] width 321 height 15
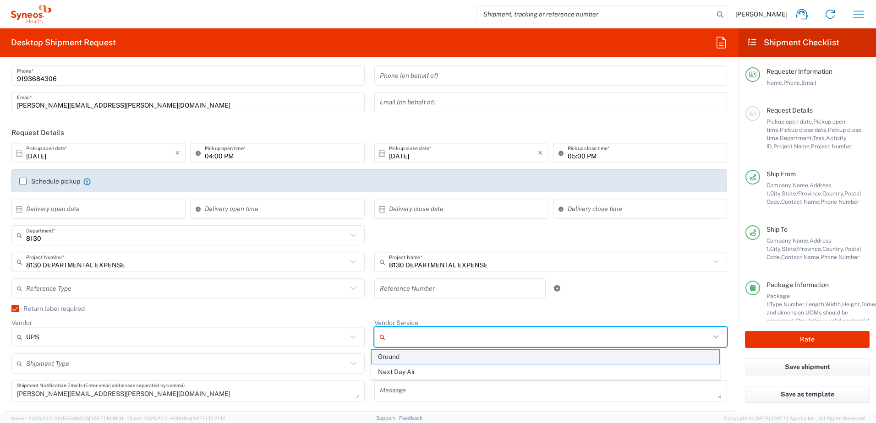
click at [390, 355] on span "Ground" at bounding box center [546, 357] width 348 height 14
type input "Ground"
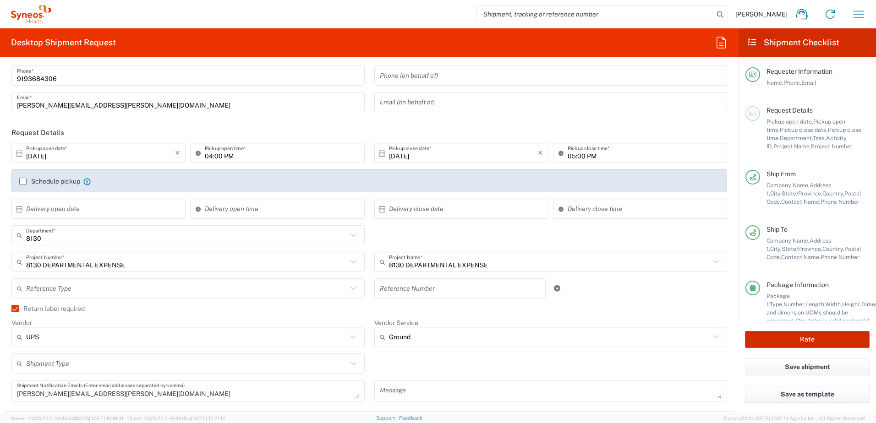
click at [786, 337] on button "Rate" at bounding box center [807, 339] width 125 height 17
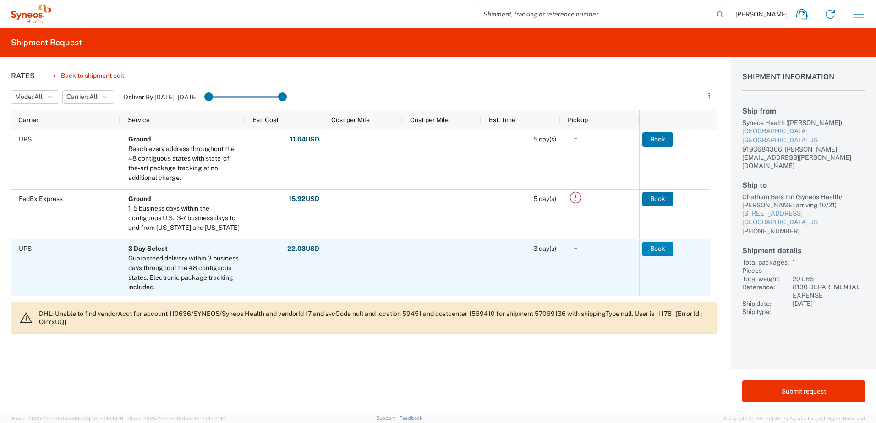
click at [658, 250] on button "Book" at bounding box center [657, 249] width 31 height 15
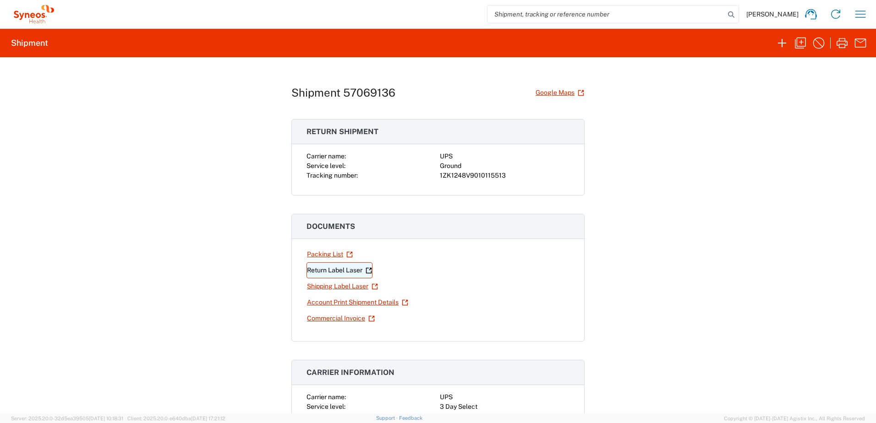
click at [346, 270] on link "Return Label Laser" at bounding box center [340, 271] width 66 height 16
click at [324, 285] on link "Shipping Label Laser" at bounding box center [343, 287] width 72 height 16
click at [802, 44] on icon "button" at bounding box center [800, 43] width 15 height 15
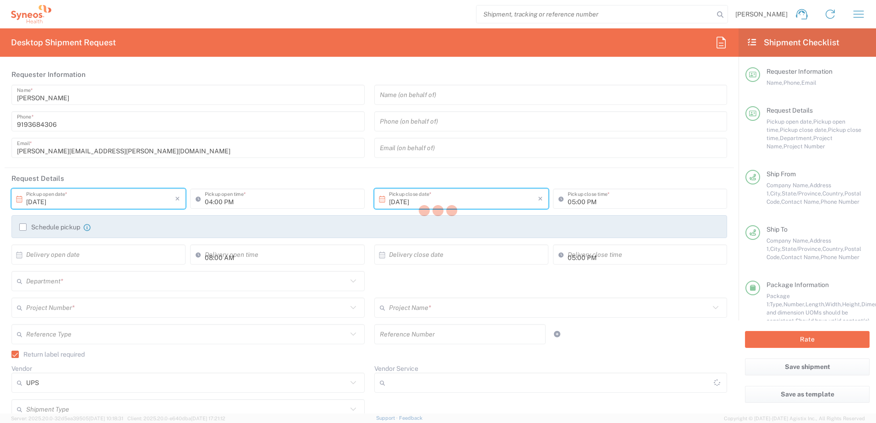
type input "[US_STATE]"
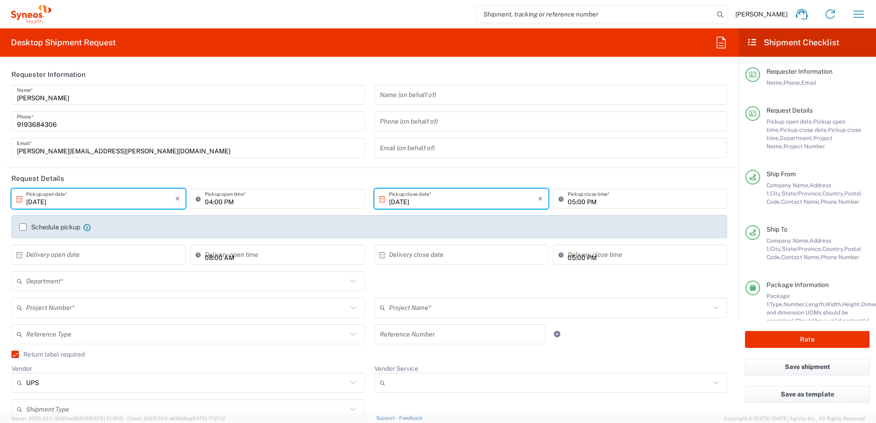
type input "8130 DEPARTMENTAL EXPENSE"
type input "Ground"
type input "Your Packaging"
type input "8130"
type input "8130 DEPARTMENTAL EXPENSE"
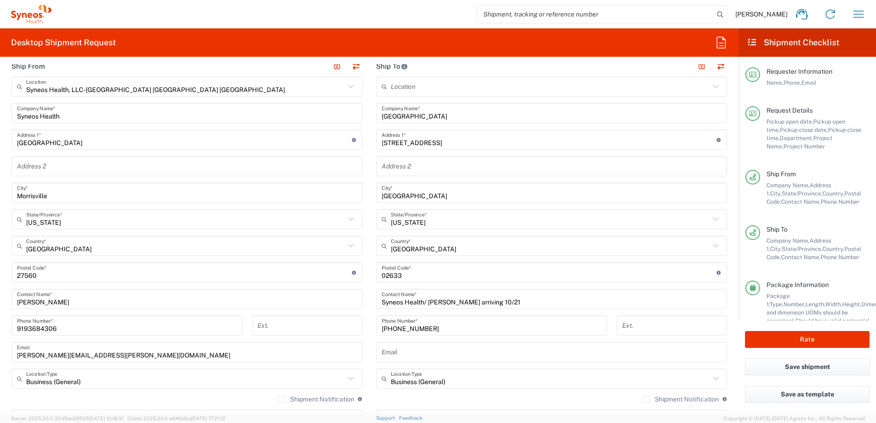
scroll to position [412, 0]
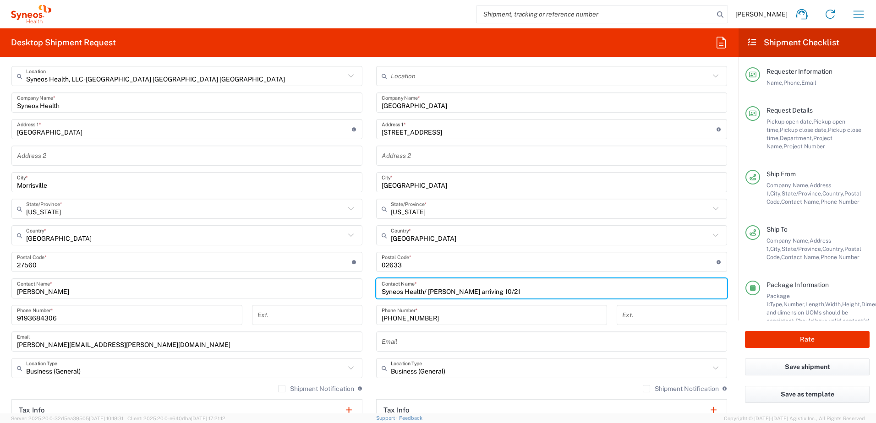
click at [426, 292] on input "Syneos Health/ [PERSON_NAME] arriving 10/21" at bounding box center [552, 289] width 340 height 16
drag, startPoint x: 468, startPoint y: 292, endPoint x: 516, endPoint y: 291, distance: 48.1
click at [516, 291] on input "Syneos Health/ [PERSON_NAME] arriving 10/21" at bounding box center [552, 289] width 340 height 16
drag, startPoint x: 425, startPoint y: 291, endPoint x: 402, endPoint y: 290, distance: 23.0
click at [402, 290] on input "Syneos Health/ [PERSON_NAME]" at bounding box center [552, 289] width 340 height 16
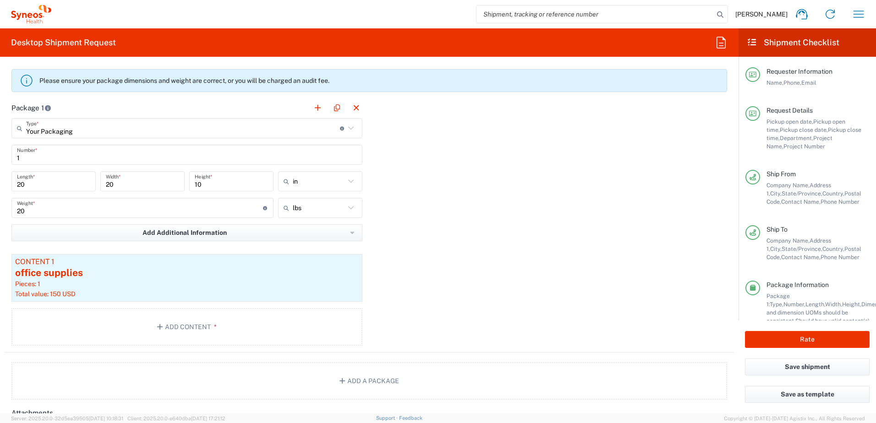
scroll to position [825, 0]
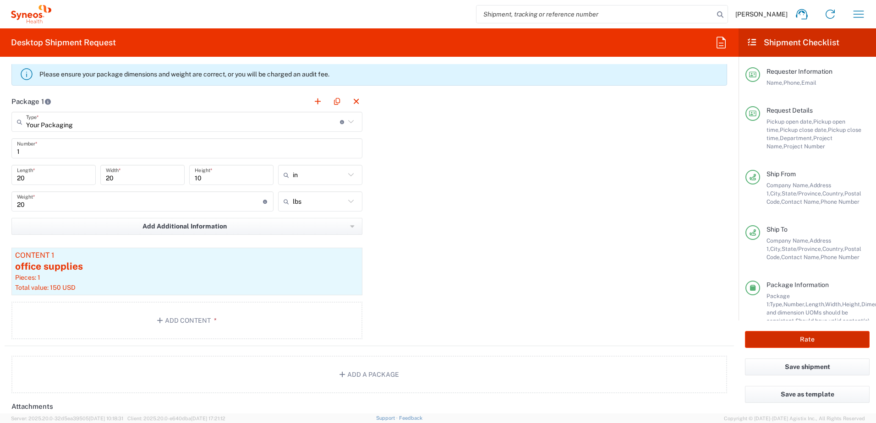
type input "Syneos Health/ [PERSON_NAME]"
click at [799, 338] on button "Rate" at bounding box center [807, 339] width 125 height 17
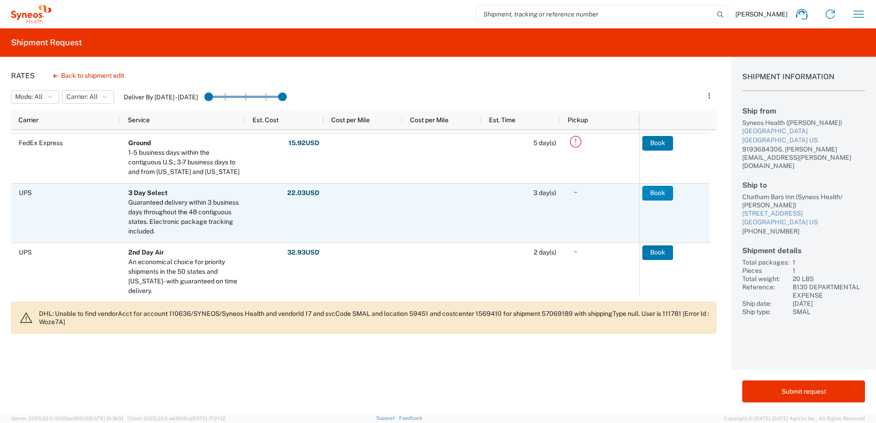
click at [656, 195] on button "Book" at bounding box center [657, 193] width 31 height 15
